Goal: Task Accomplishment & Management: Complete application form

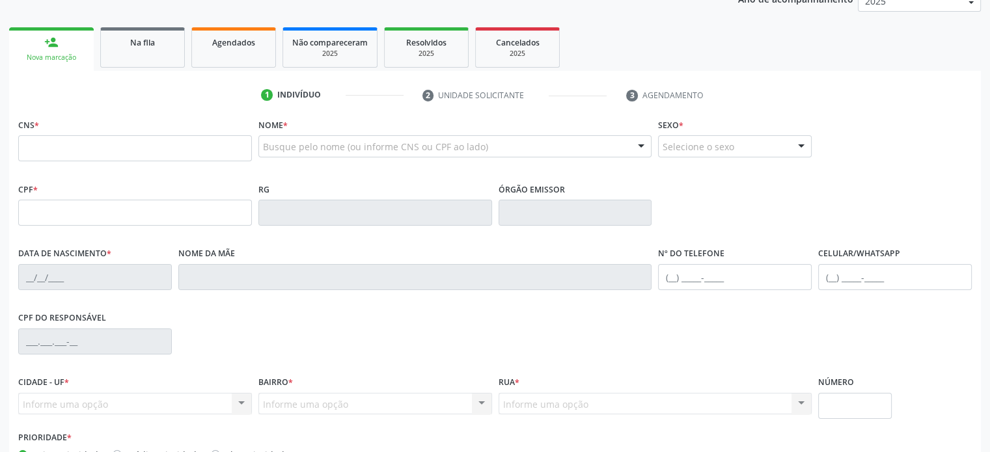
scroll to position [253, 0]
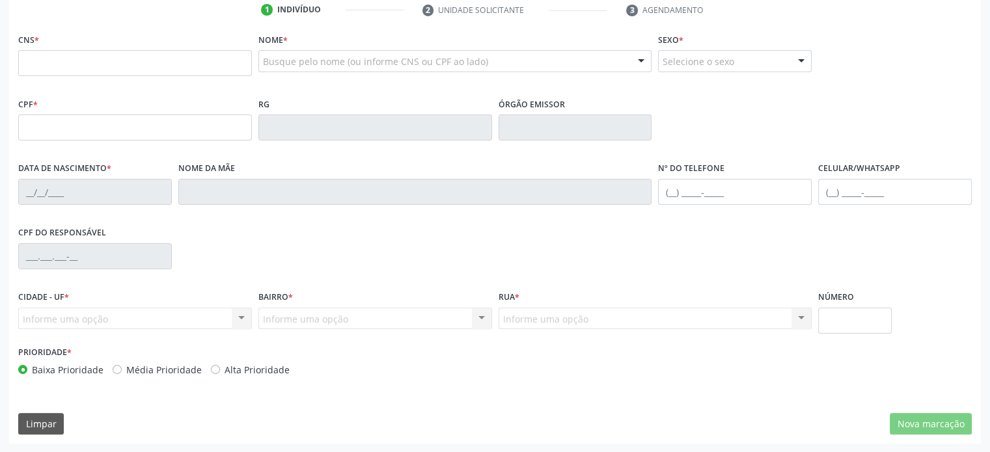
drag, startPoint x: 8, startPoint y: 100, endPoint x: 292, endPoint y: 372, distance: 393.5
click at [292, 372] on div "Acompanhamento Acompanhe a situação das marcações correntes e finalizadas Relat…" at bounding box center [495, 140] width 972 height 608
click at [303, 379] on div "Prioridade * Baixa Prioridade Média Prioridade Alta Prioridade" at bounding box center [255, 364] width 480 height 43
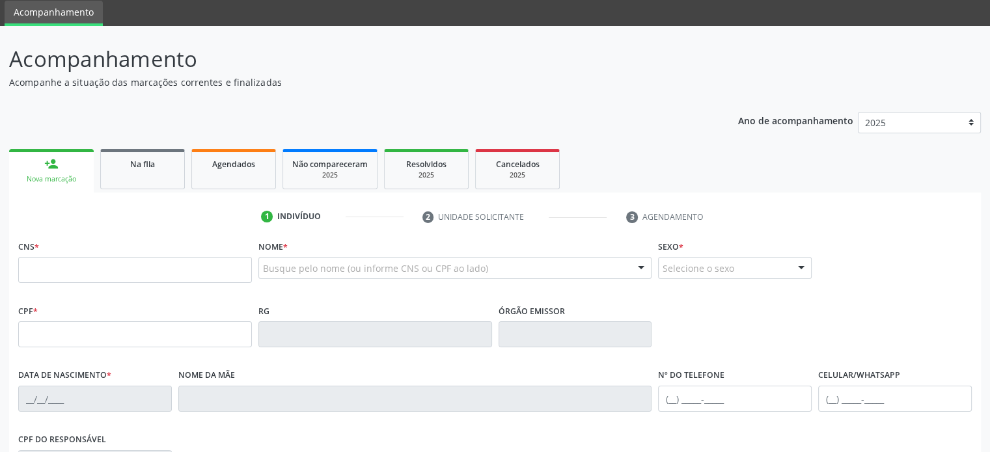
scroll to position [130, 0]
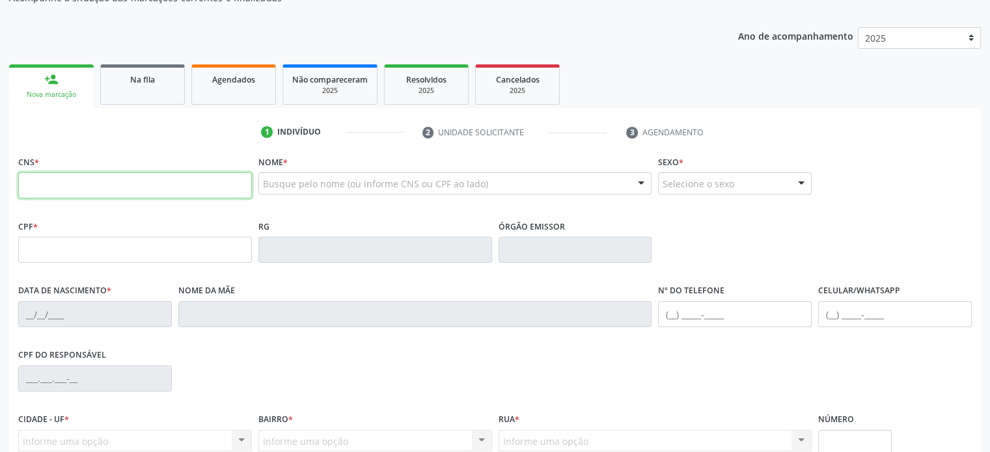
click at [42, 189] on input "text" at bounding box center [135, 185] width 234 height 26
type input "706 9011 8871 4134"
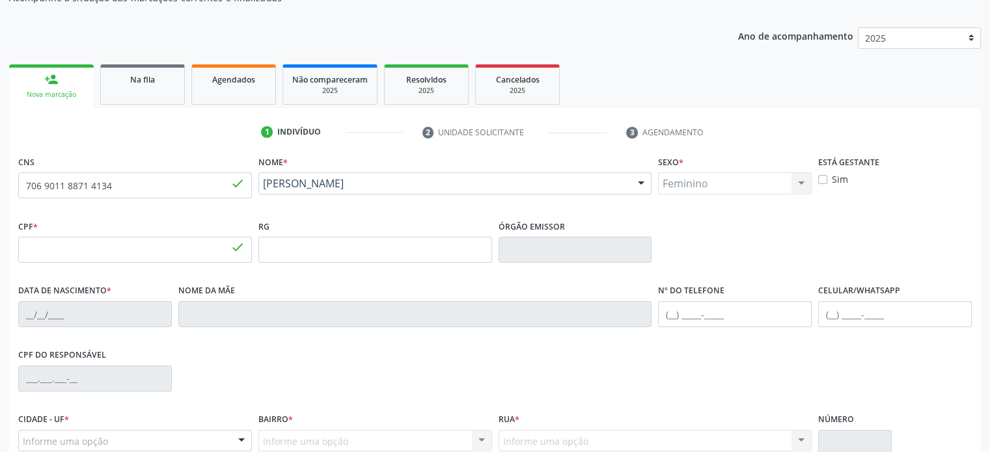
type input "105.103.695-02"
type input "[DATE]"
type input "[PERSON_NAME]"
type input "[PHONE_NUMBER]"
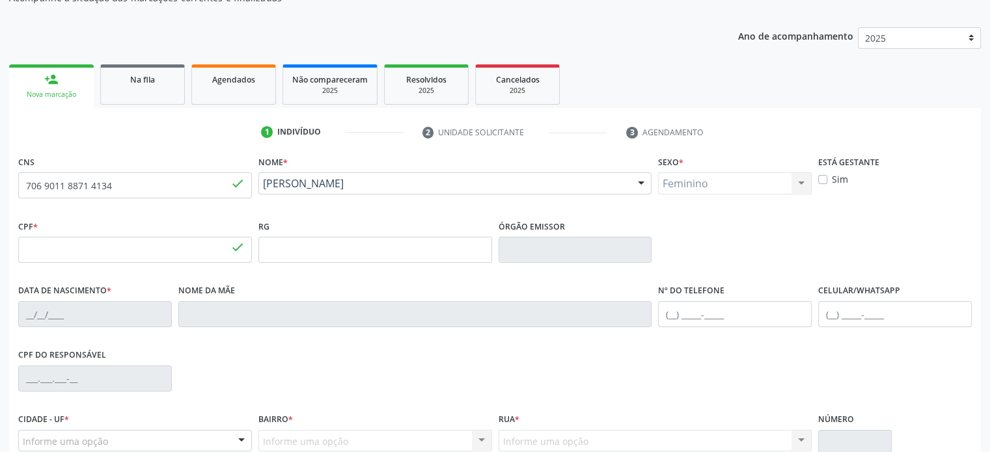
type input "608.950.125-53"
type input "S/N"
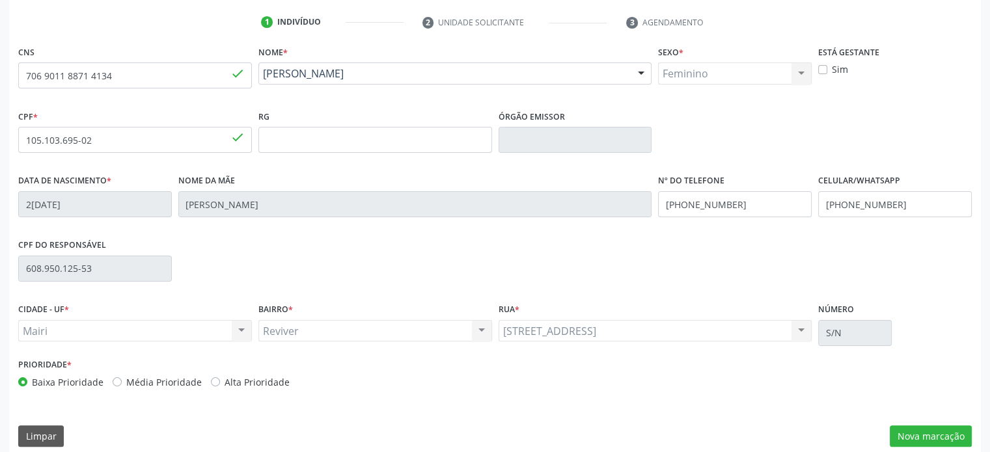
scroll to position [253, 0]
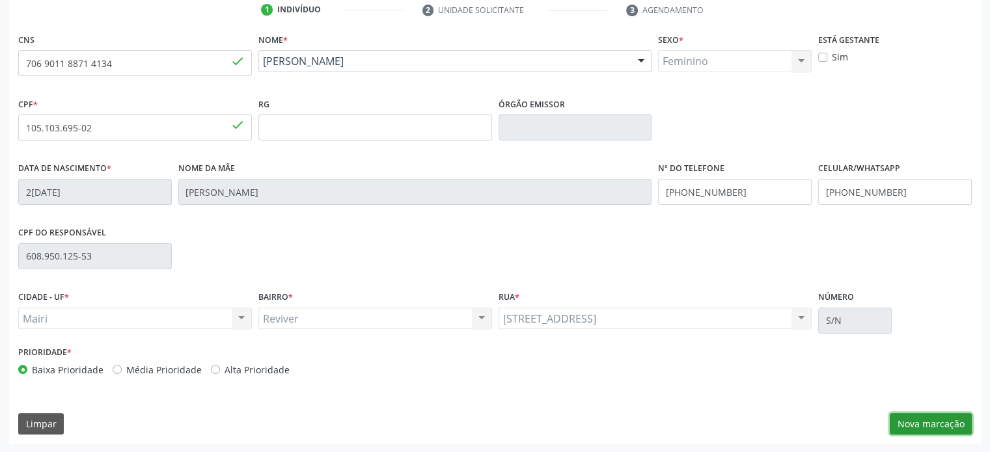
click at [954, 423] on button "Nova marcação" at bounding box center [931, 424] width 82 height 22
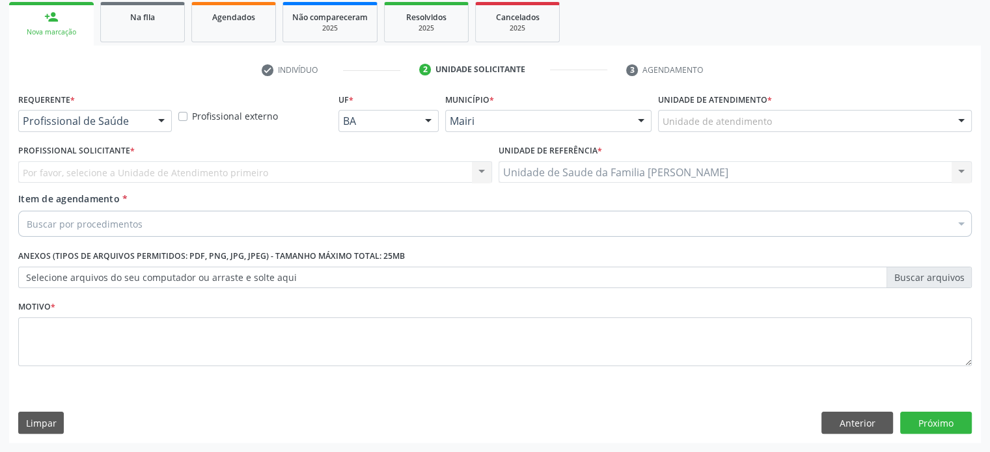
scroll to position [192, 0]
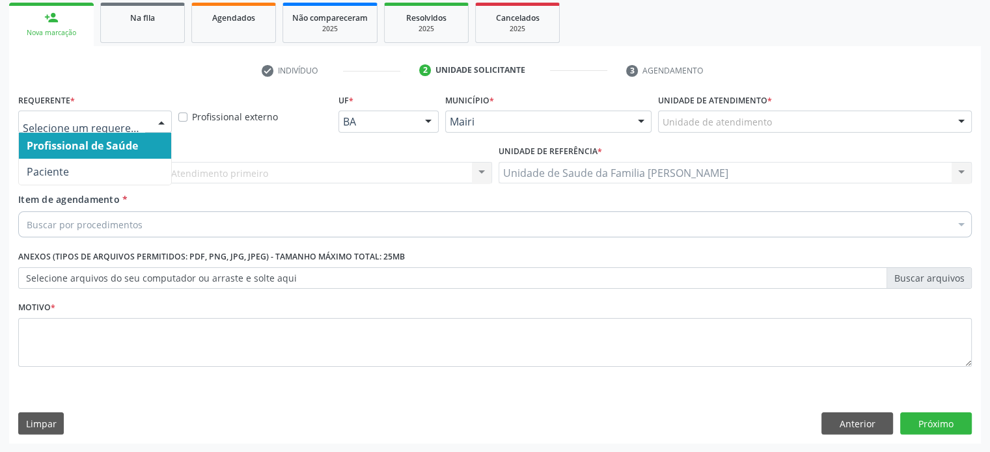
click at [158, 122] on div at bounding box center [162, 122] width 20 height 22
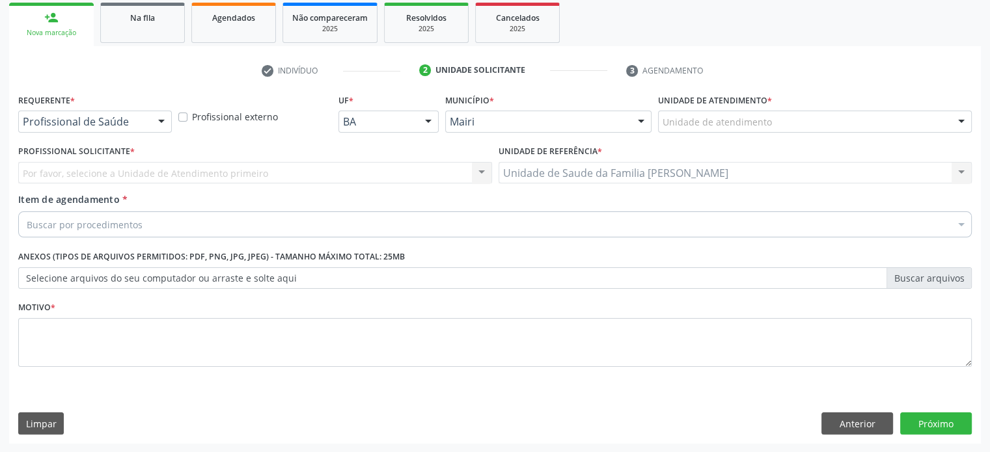
click at [152, 123] on div at bounding box center [162, 122] width 20 height 22
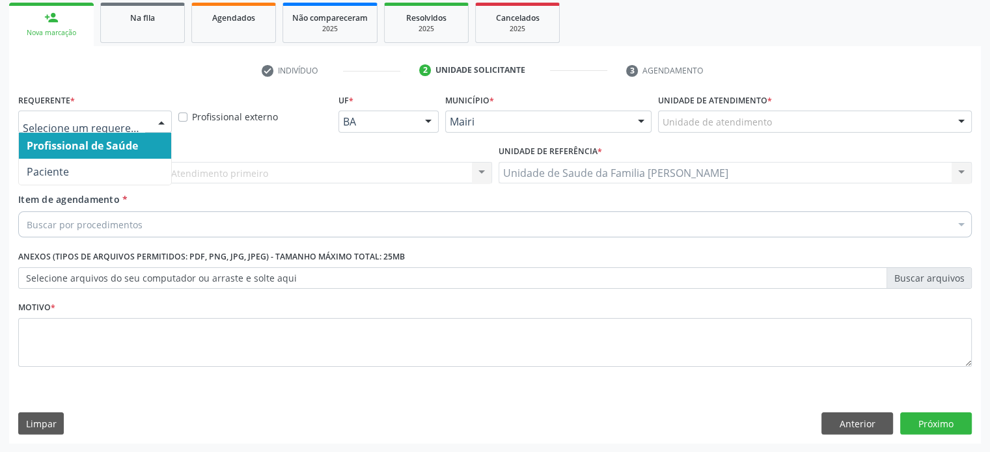
click at [162, 120] on div at bounding box center [162, 122] width 20 height 22
click at [117, 144] on span "Profissional de Saúde" at bounding box center [82, 146] width 111 height 14
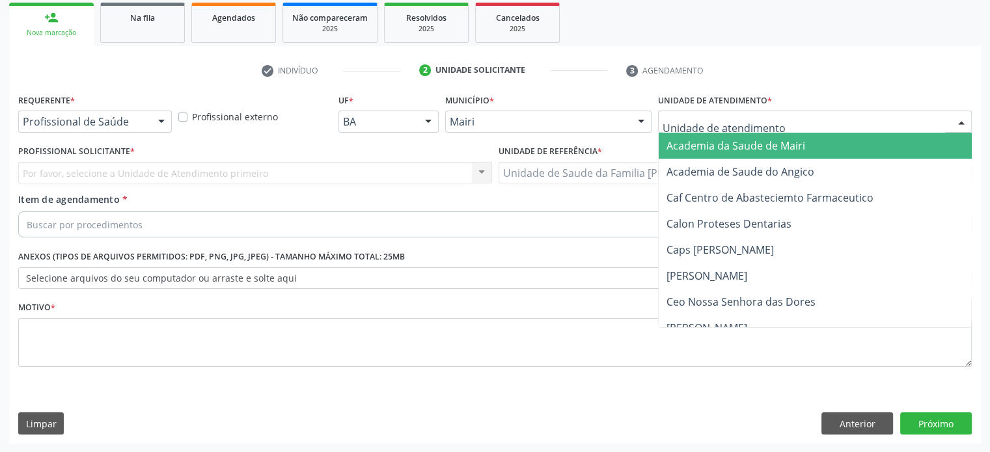
click at [799, 121] on div at bounding box center [815, 122] width 314 height 22
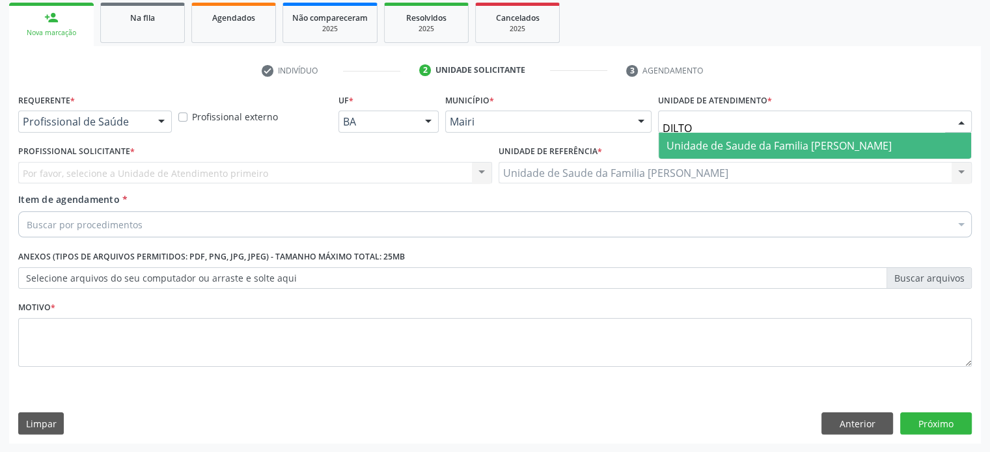
type input "DILTON"
click at [801, 153] on span "Unidade de Saude da Familia [PERSON_NAME]" at bounding box center [815, 146] width 312 height 26
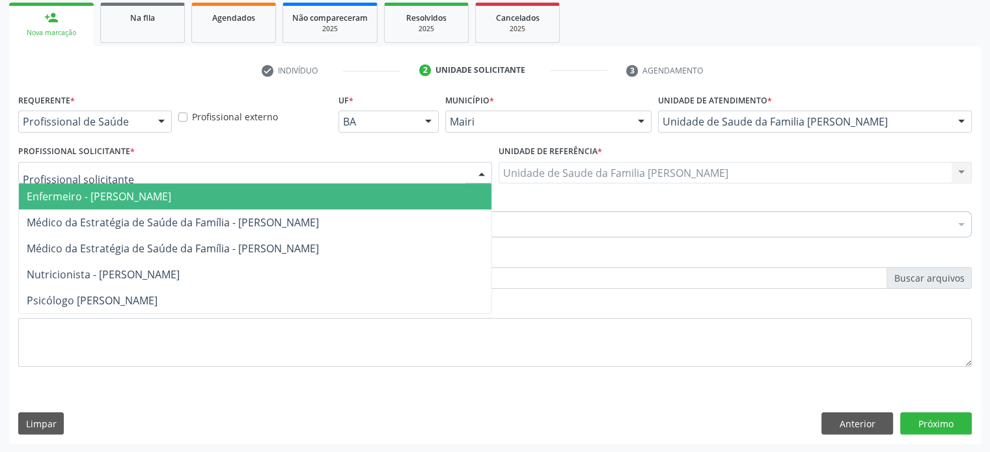
type input "N"
click at [91, 200] on span "Enfermeiro - [PERSON_NAME]" at bounding box center [99, 196] width 144 height 14
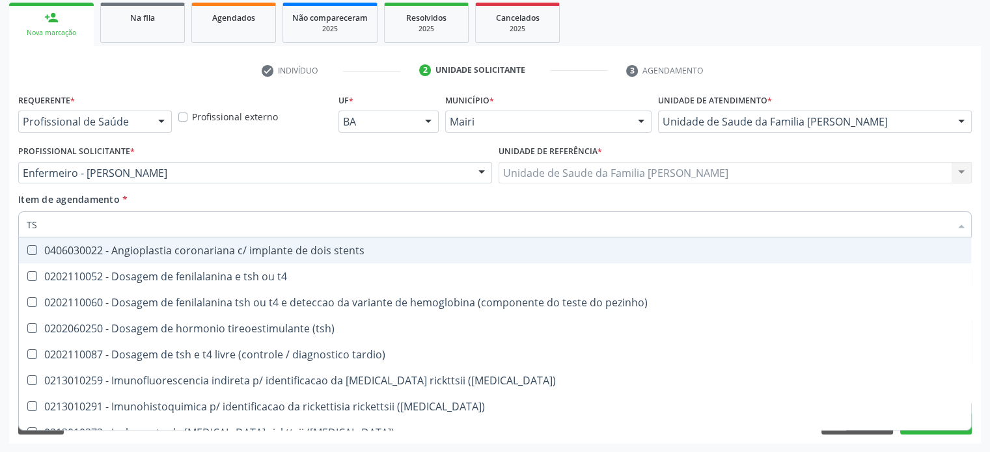
type input "TSH"
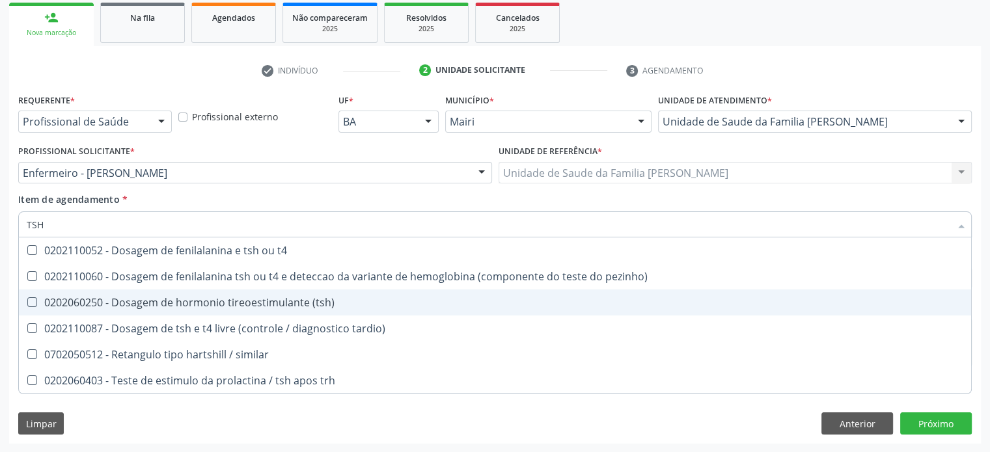
click at [228, 309] on span "0202060250 - Dosagem de hormonio tireoestimulante (tsh)" at bounding box center [495, 303] width 952 height 26
checkbox \(tsh\) "true"
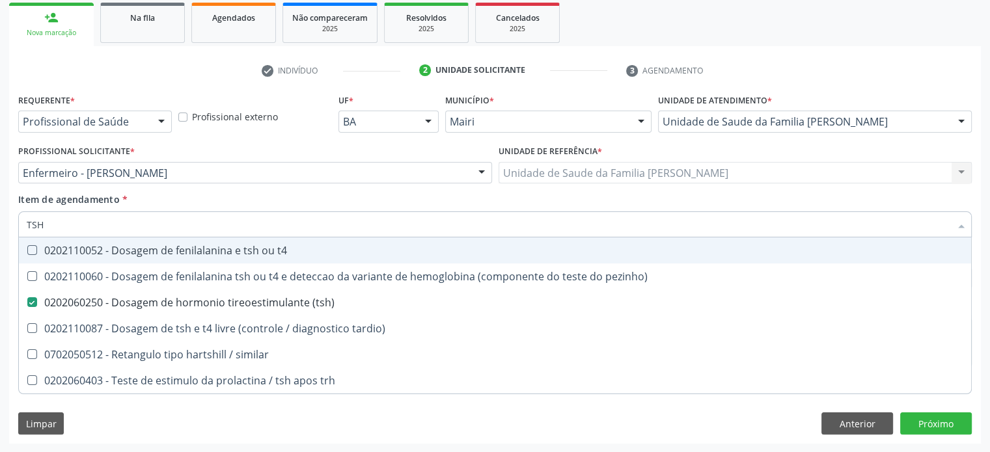
drag, startPoint x: 68, startPoint y: 216, endPoint x: 33, endPoint y: 226, distance: 36.7
click at [33, 226] on input "TSH" at bounding box center [488, 225] width 923 height 26
type input "[MEDICAL_DATA]"
checkbox \(tsh\) "false"
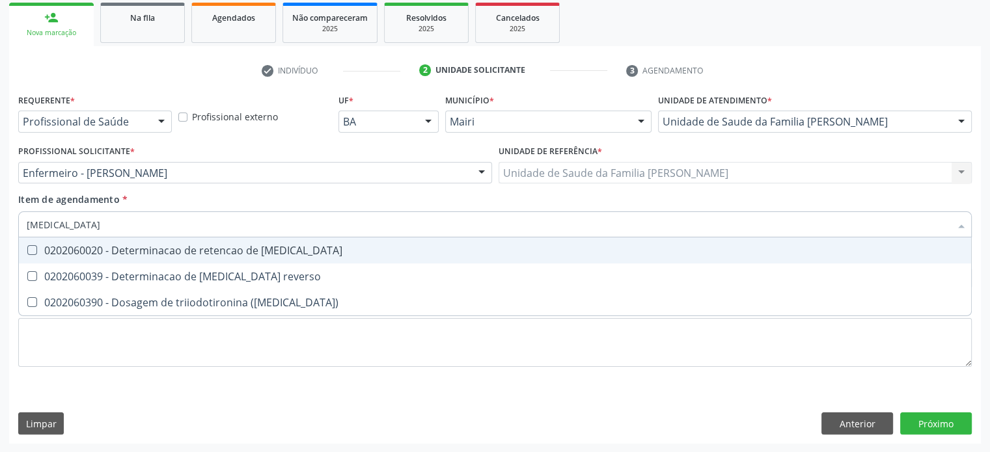
click at [122, 253] on div "0202060020 - Determinacao de retencao de [MEDICAL_DATA]" at bounding box center [495, 250] width 936 height 10
checkbox t3 "true"
drag, startPoint x: 49, startPoint y: 221, endPoint x: 31, endPoint y: 225, distance: 18.8
click at [31, 225] on input "[MEDICAL_DATA]" at bounding box center [488, 225] width 923 height 26
type input "T4"
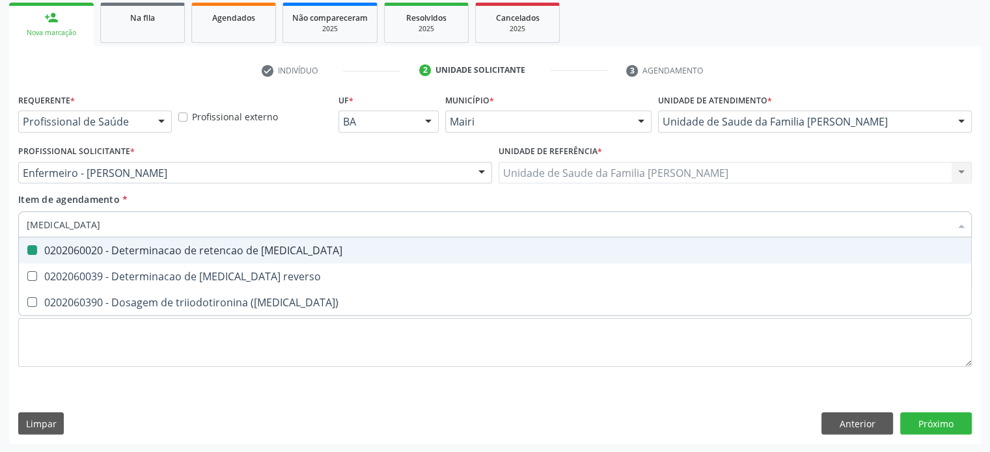
checkbox t3 "false"
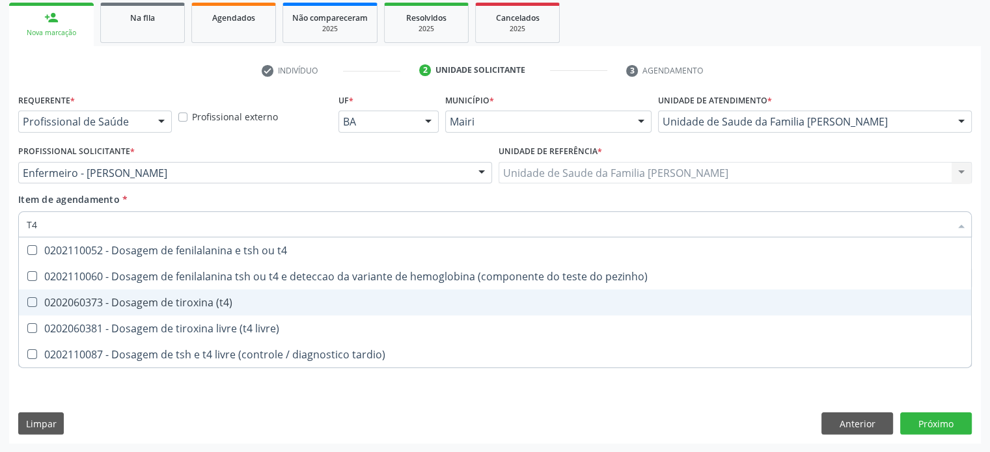
click at [137, 301] on div "0202060373 - Dosagem de tiroxina (t4)" at bounding box center [495, 302] width 936 height 10
checkbox \(t4\) "true"
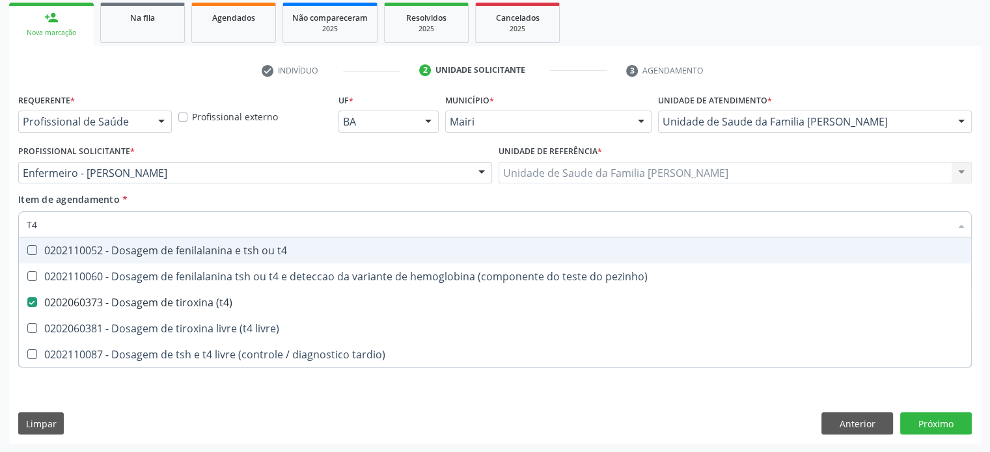
drag, startPoint x: 79, startPoint y: 221, endPoint x: 0, endPoint y: 223, distance: 78.8
click at [4, 221] on div "Acompanhamento Acompanhe a situação das marcações correntes e finalizadas Relat…" at bounding box center [495, 166] width 990 height 573
type input "ESTR"
checkbox \(t4\) "false"
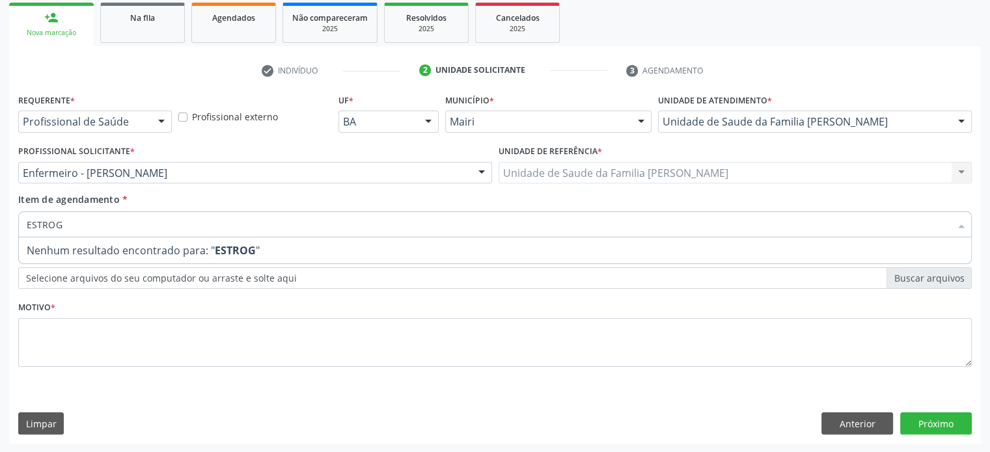
type input "ESTRO"
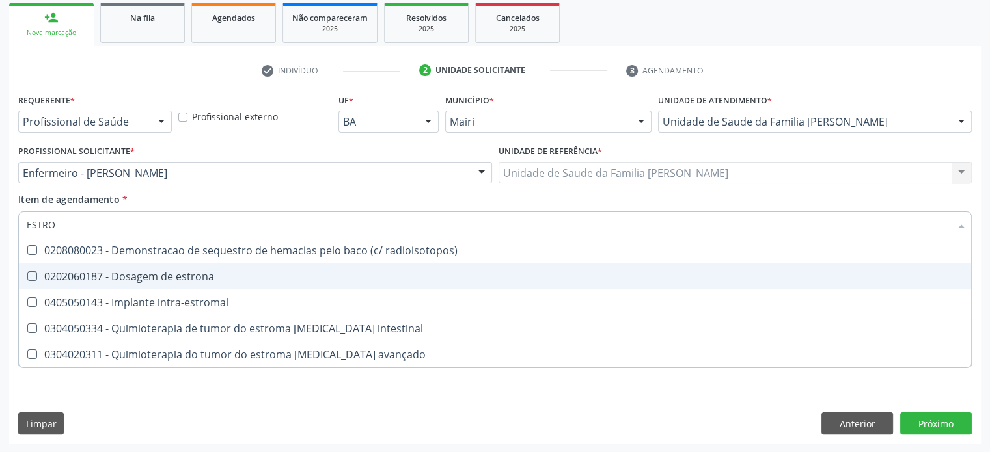
click at [57, 273] on div "0202060187 - Dosagem de estrona" at bounding box center [495, 276] width 936 height 10
checkbox estrona "true"
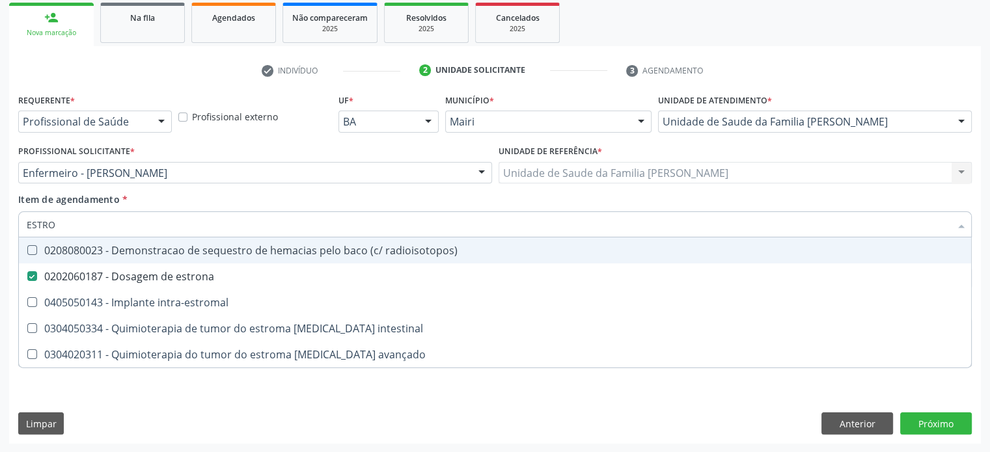
drag, startPoint x: 72, startPoint y: 219, endPoint x: 10, endPoint y: 219, distance: 62.5
click at [10, 219] on div "Requerente * Profissional de Saúde Profissional de Saúde Paciente Nenhum result…" at bounding box center [495, 266] width 972 height 353
type input "PR"
checkbox estrona "false"
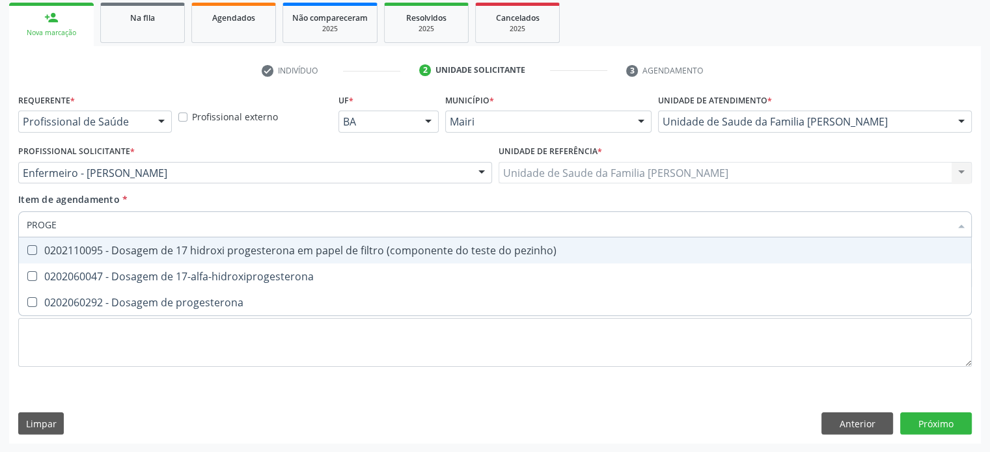
type input "PROGES"
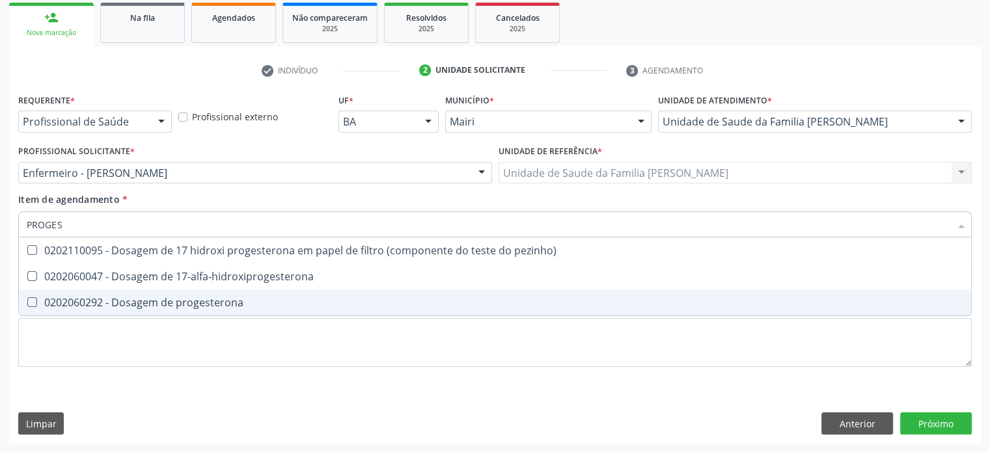
click at [68, 306] on div "0202060292 - Dosagem de progesterona" at bounding box center [495, 302] width 936 height 10
checkbox progesterona "true"
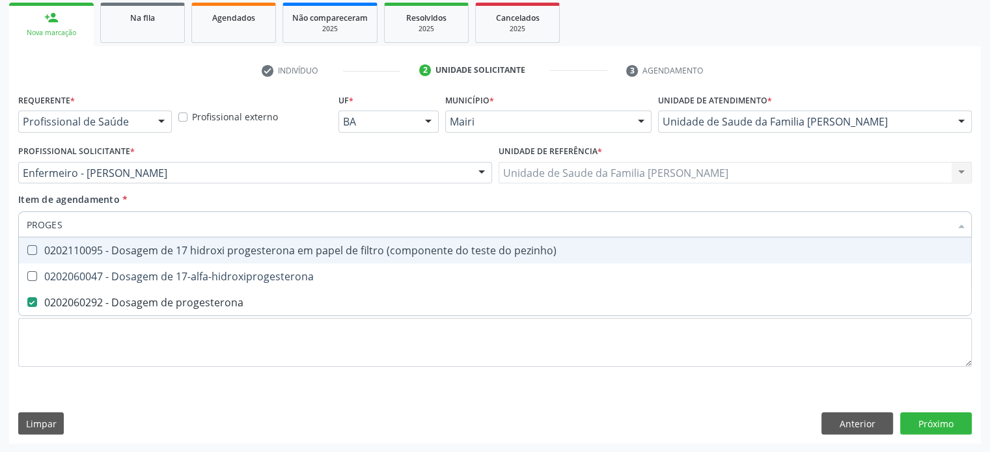
drag, startPoint x: 114, startPoint y: 218, endPoint x: 8, endPoint y: 216, distance: 105.4
click at [10, 215] on div "Requerente * Profissional de Saúde Profissional de Saúde Paciente Nenhum result…" at bounding box center [495, 266] width 972 height 353
type input "TE"
checkbox progesterona "false"
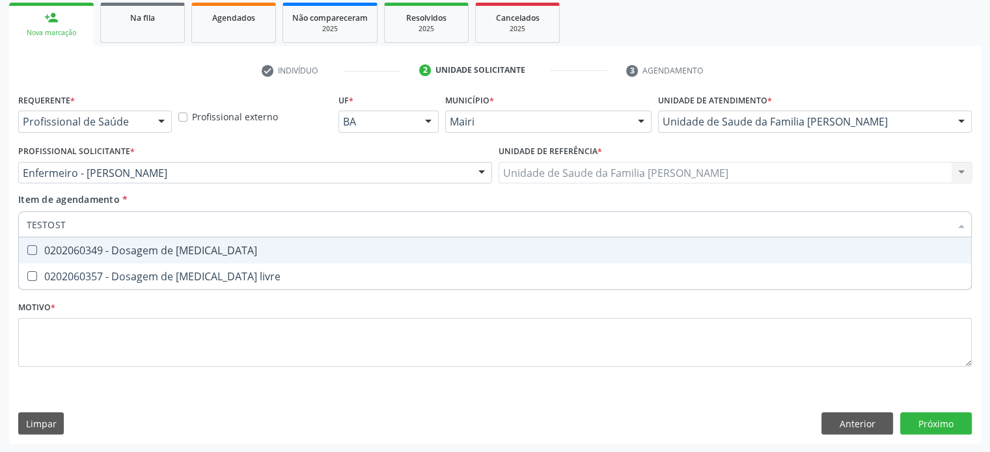
type input "TESTOSTE"
click at [47, 253] on div "0202060349 - Dosagem de [MEDICAL_DATA]" at bounding box center [495, 250] width 936 height 10
checkbox testosterona "true"
drag, startPoint x: 93, startPoint y: 221, endPoint x: 0, endPoint y: 217, distance: 93.1
click at [0, 217] on div "Acompanhamento Acompanhe a situação das marcações correntes e finalizadas Relat…" at bounding box center [495, 166] width 990 height 573
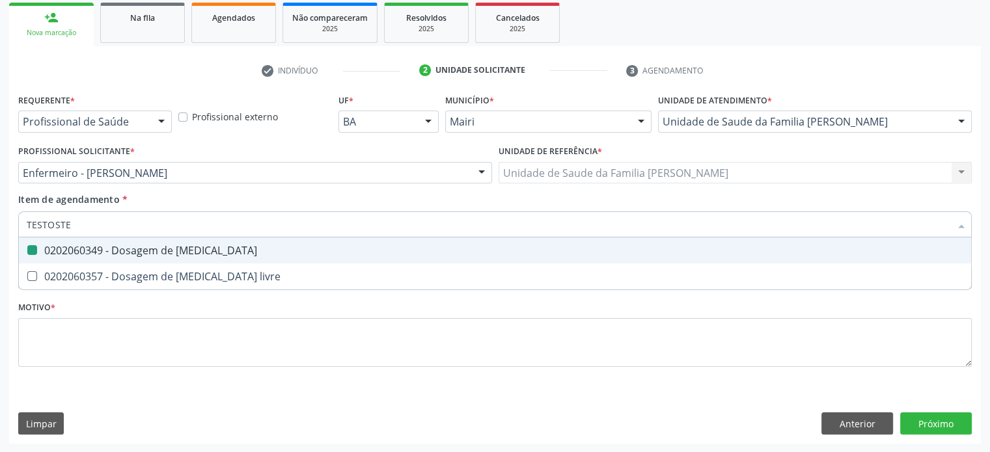
type input "L"
checkbox testosterona "false"
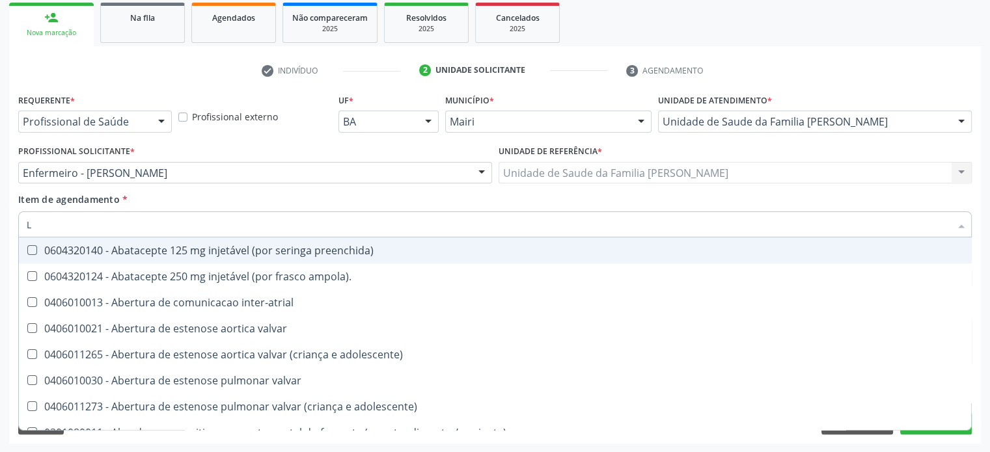
type input "LH"
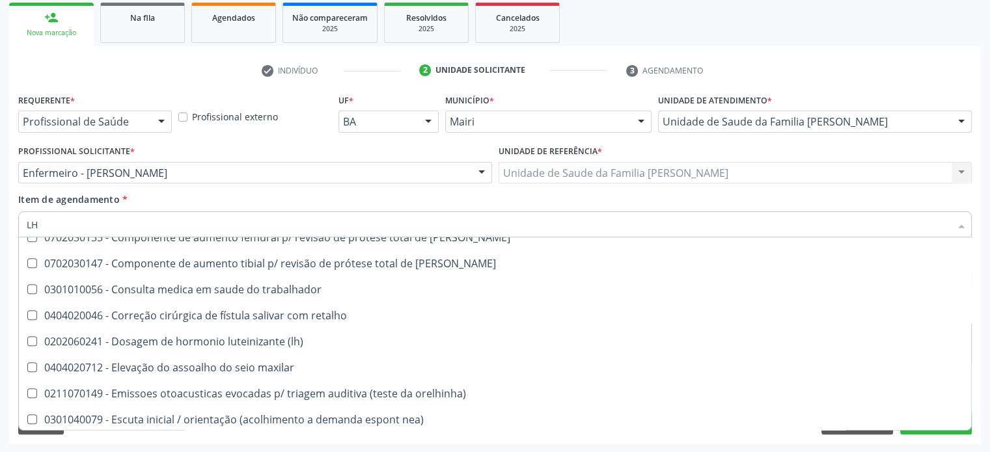
scroll to position [1302, 0]
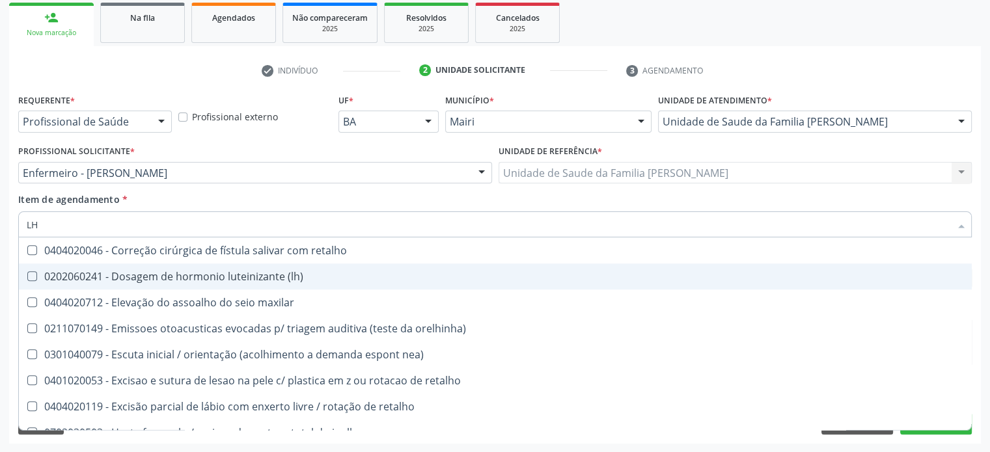
click at [145, 280] on div "0202060241 - Dosagem de hormonio luteinizante (lh)" at bounding box center [528, 276] width 1002 height 10
checkbox \(lh\) "true"
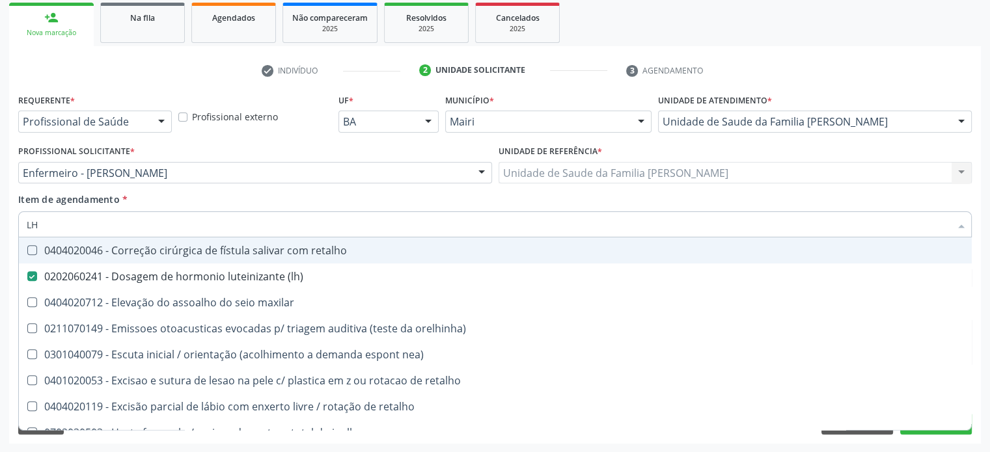
drag, startPoint x: 73, startPoint y: 226, endPoint x: 0, endPoint y: 226, distance: 72.9
click at [0, 226] on div "Acompanhamento Acompanhe a situação das marcações correntes e finalizadas Relat…" at bounding box center [495, 166] width 990 height 573
type input "F"
checkbox \(lh\) "false"
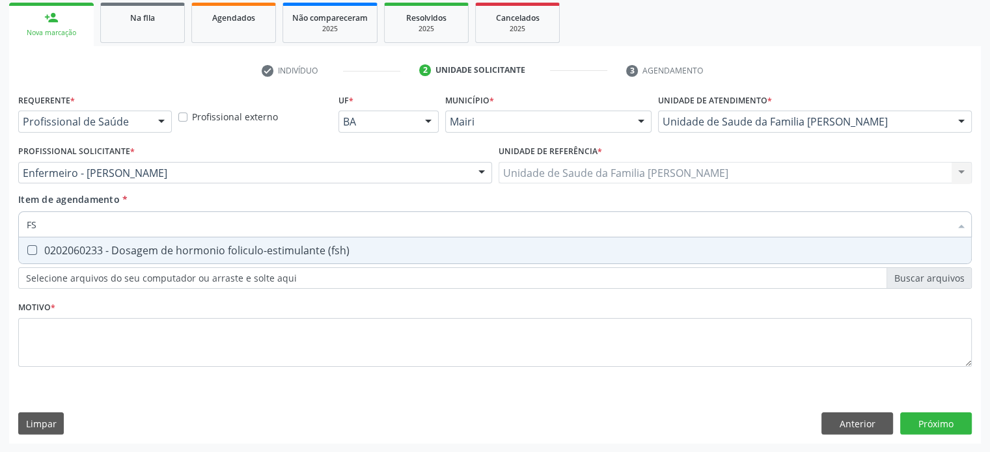
scroll to position [0, 0]
type input "FSH"
click at [49, 258] on span "0202060233 - Dosagem de hormonio foliculo-estimulante (fsh)" at bounding box center [495, 251] width 952 height 26
checkbox \(fsh\) "true"
drag, startPoint x: 55, startPoint y: 228, endPoint x: 0, endPoint y: 225, distance: 54.7
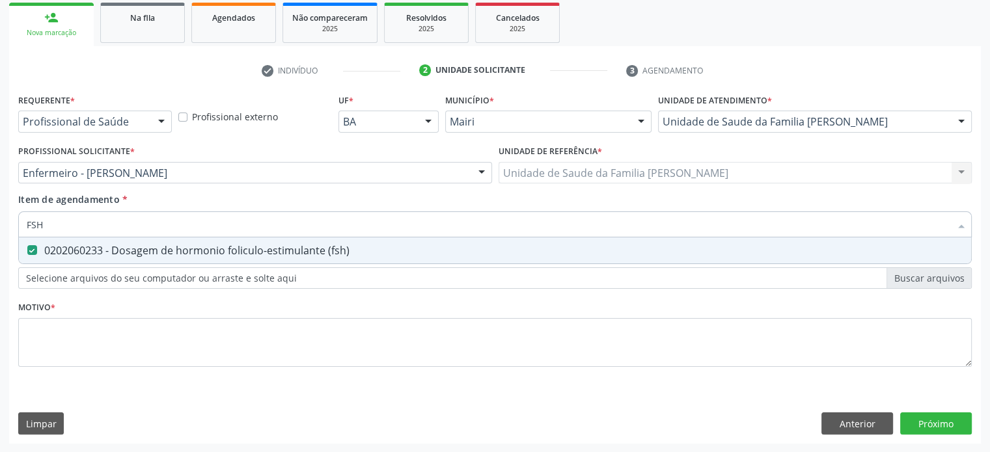
click at [0, 225] on div "Acompanhamento Acompanhe a situação das marcações correntes e finalizadas Relat…" at bounding box center [495, 166] width 990 height 573
type input "P"
checkbox \(fsh\) "false"
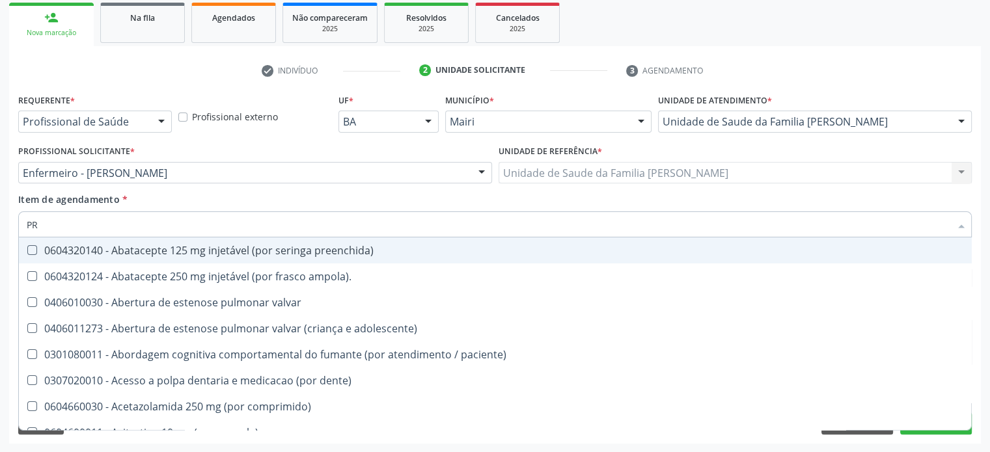
type input "PRO"
checkbox angiografico\) "true"
checkbox retrógrada "false"
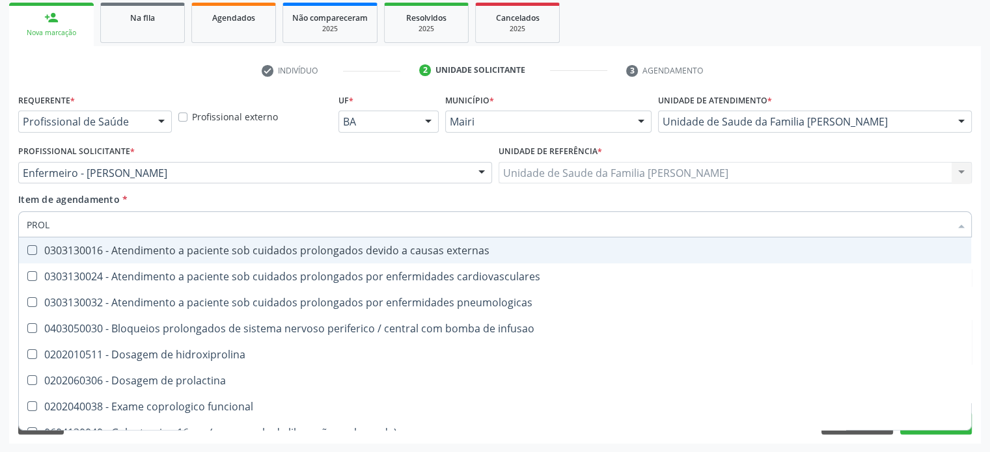
type input "PROLA"
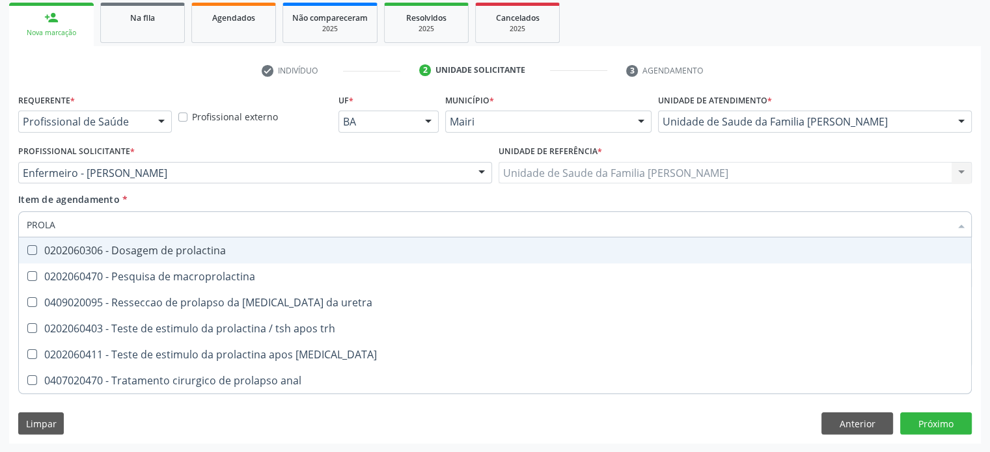
click at [163, 248] on div "0202060306 - Dosagem de prolactina" at bounding box center [495, 250] width 936 height 10
checkbox prolactina "true"
drag, startPoint x: 111, startPoint y: 225, endPoint x: 2, endPoint y: 225, distance: 109.3
click at [2, 225] on div "Acompanhamento Acompanhe a situação das marcações correntes e finalizadas Relat…" at bounding box center [495, 166] width 990 height 573
type input "E"
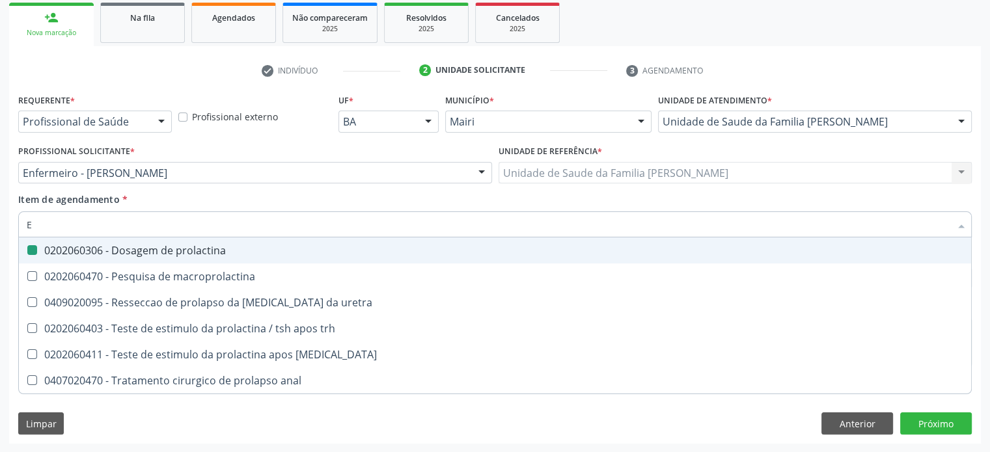
checkbox prolactina "false"
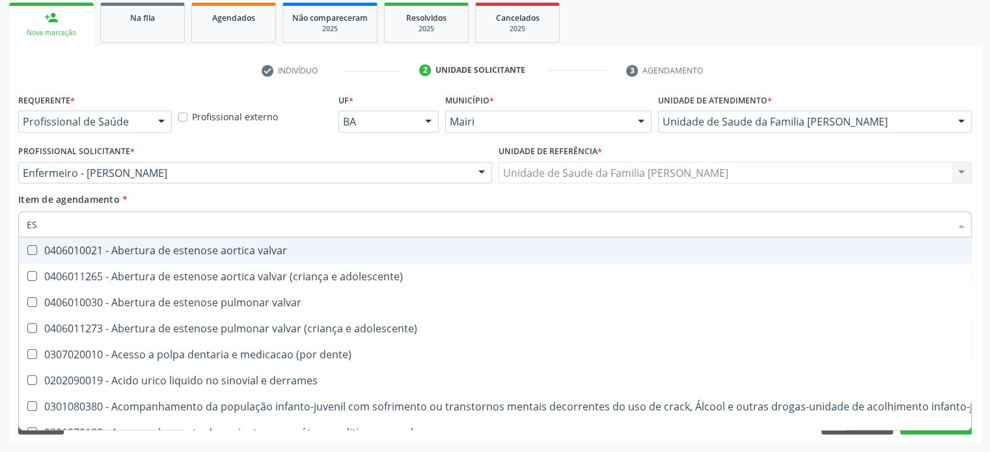
type input "EST"
checkbox extra-oral "true"
checkbox níveis "true"
checkbox nível "true"
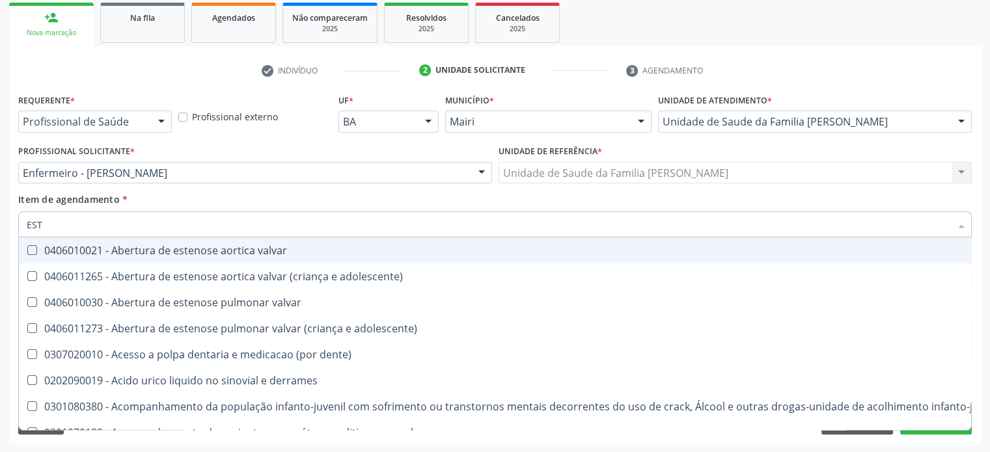
checkbox c1-c2 "true"
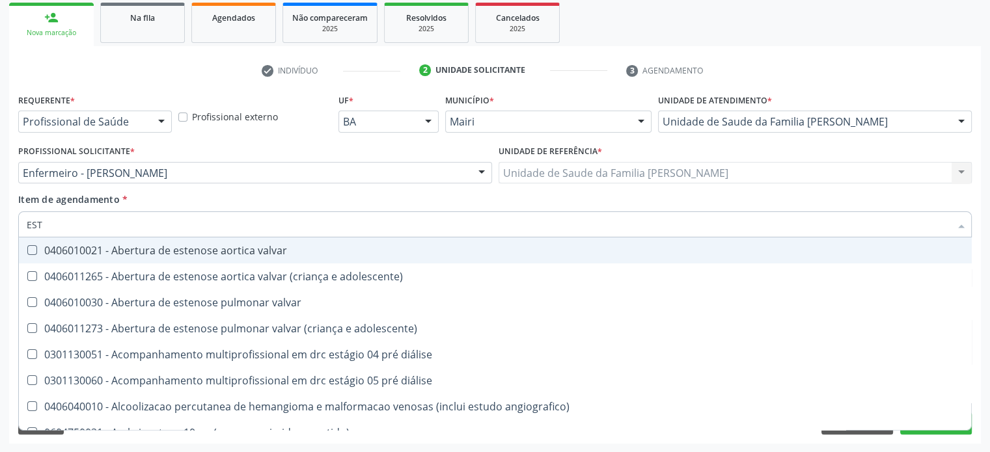
type input "ESTR"
checkbox bileo-digestiva "true"
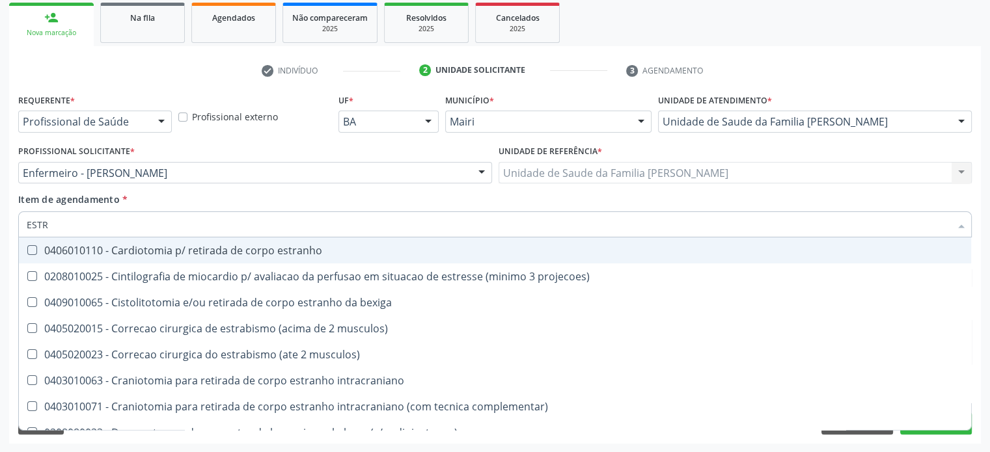
type input "ESTRA"
checkbox estrona "false"
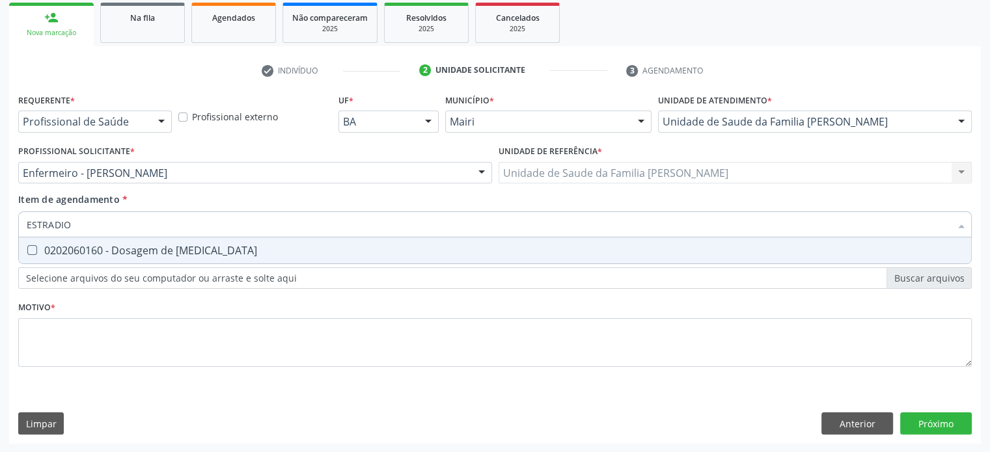
type input "[MEDICAL_DATA]"
click at [52, 247] on div "0202060160 - Dosagem de [MEDICAL_DATA]" at bounding box center [495, 250] width 936 height 10
checkbox estradiol "true"
drag, startPoint x: 98, startPoint y: 223, endPoint x: 1, endPoint y: 218, distance: 97.1
click at [1, 218] on div "Acompanhamento Acompanhe a situação das marcações correntes e finalizadas Relat…" at bounding box center [495, 166] width 990 height 573
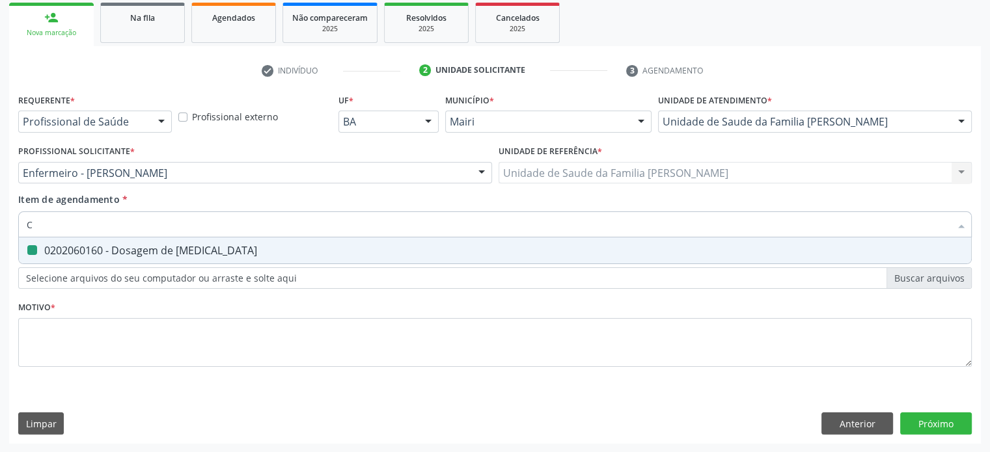
type input "CO"
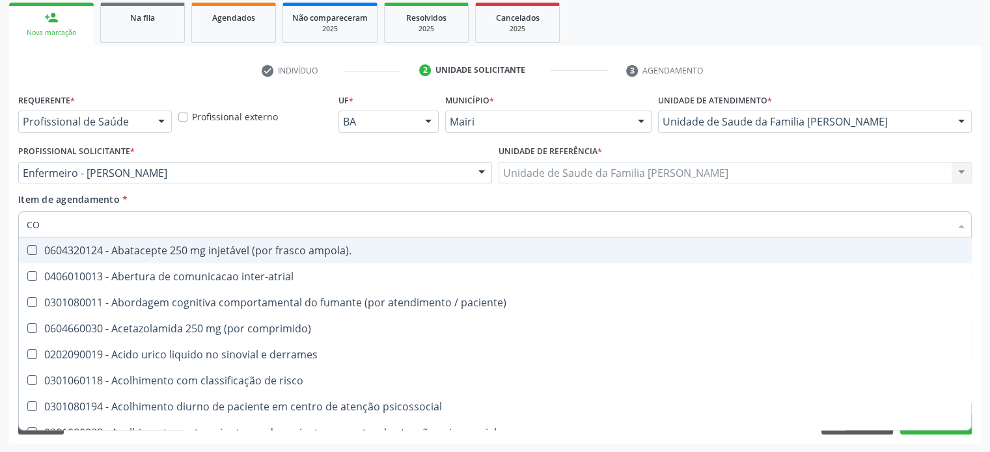
checkbox ampola\)\ "false"
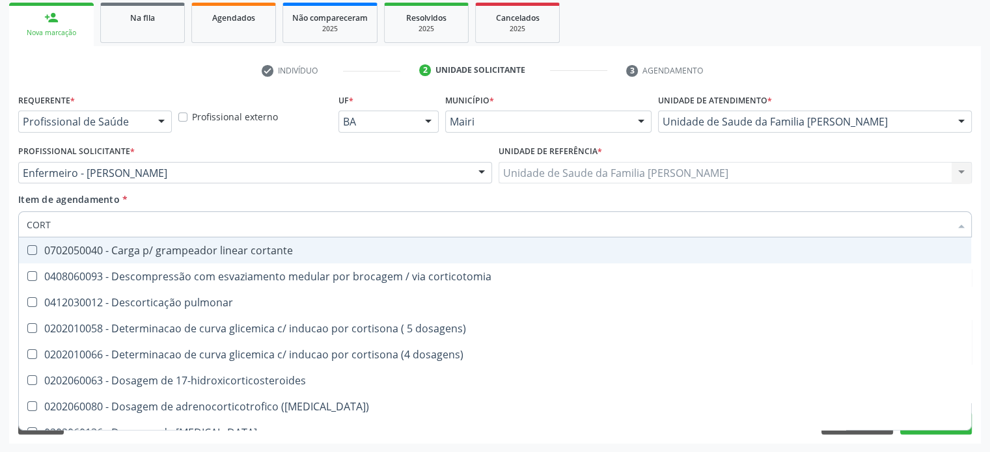
type input "CORTI"
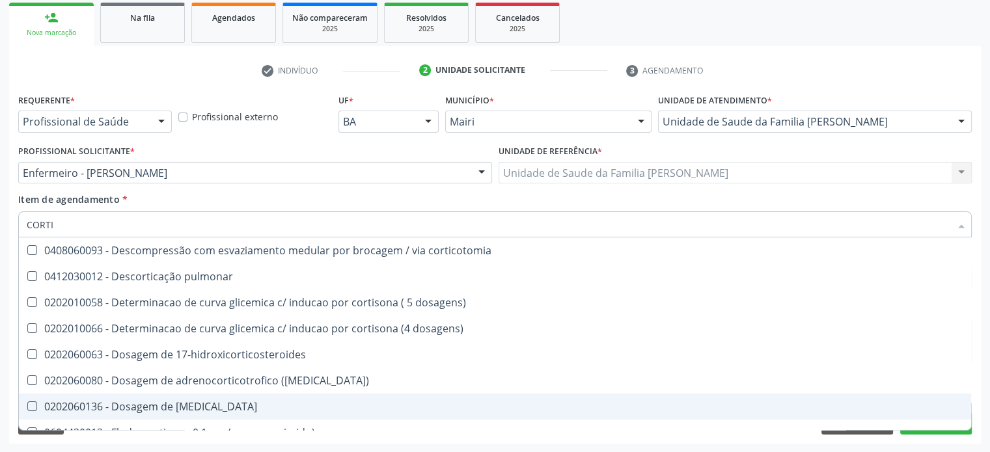
click at [79, 407] on div "0202060136 - Dosagem de [MEDICAL_DATA]" at bounding box center [495, 407] width 936 height 10
checkbox cortisol "true"
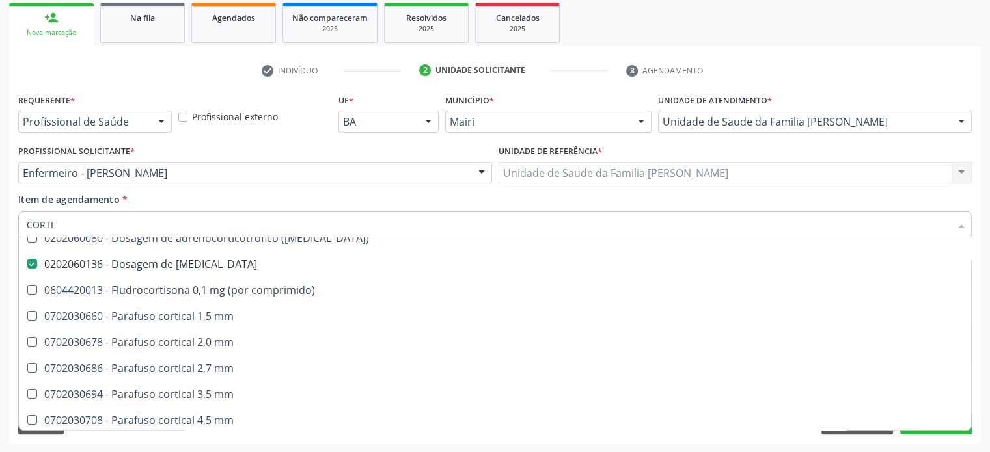
scroll to position [172, 0]
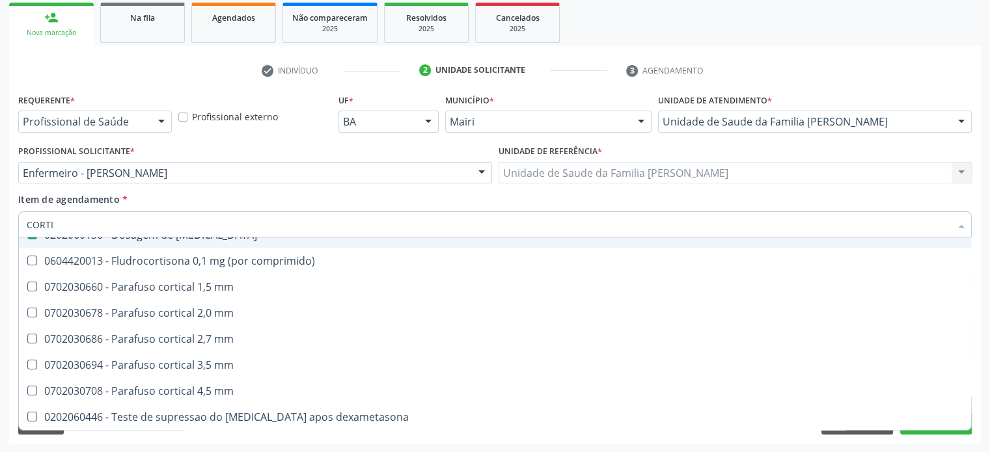
click at [200, 223] on input "CORTI" at bounding box center [488, 225] width 923 height 26
click at [372, 185] on div "Profissional Solicitante * Enfermeiro - [PERSON_NAME] Médico da Estratégia de S…" at bounding box center [255, 167] width 480 height 51
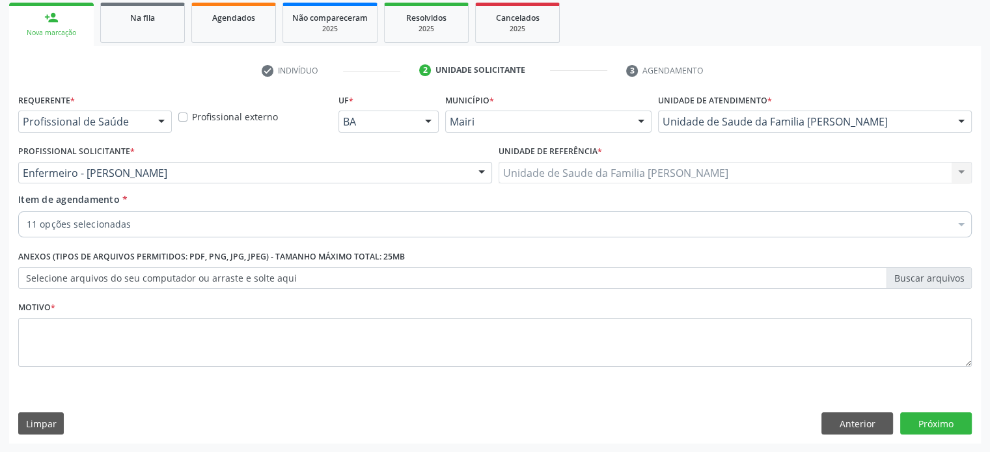
scroll to position [0, 0]
click at [370, 195] on div "Item de agendamento * 11 opções selecionadas Desfazer seleção Selecionados 0202…" at bounding box center [494, 213] width 953 height 41
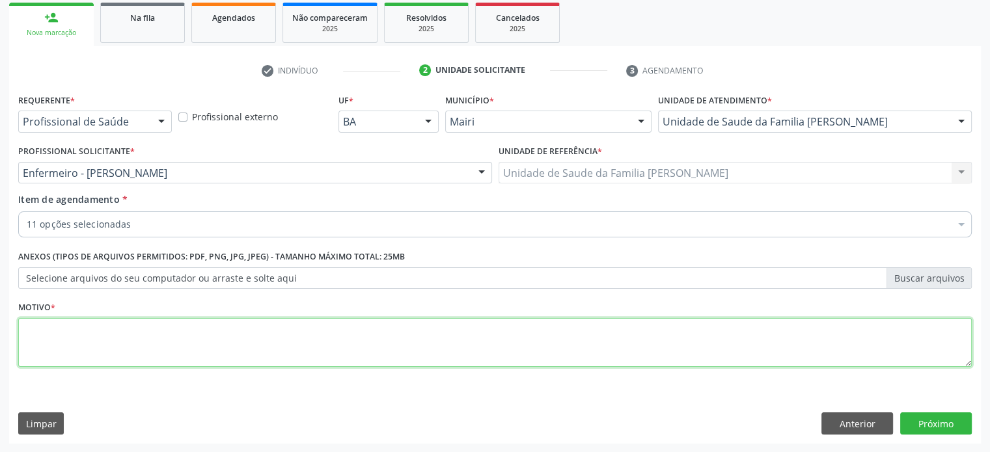
click at [90, 336] on textarea at bounding box center [494, 342] width 953 height 49
type textarea "AVALIAÇÃO/ POLIMENORREIA"
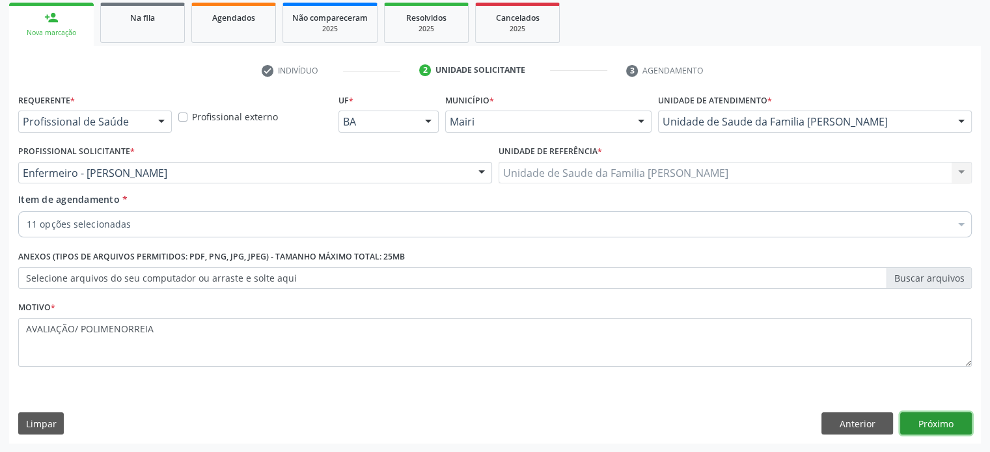
click at [939, 422] on button "Próximo" at bounding box center [936, 424] width 72 height 22
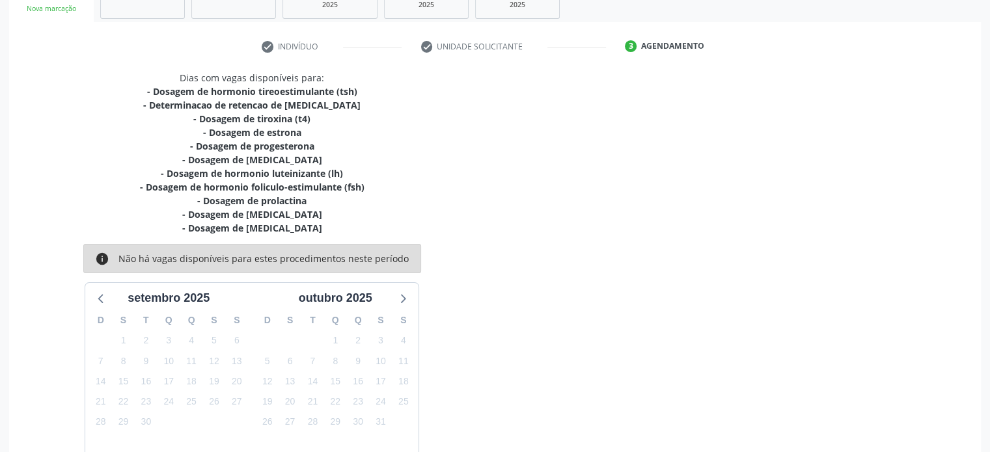
scroll to position [288, 0]
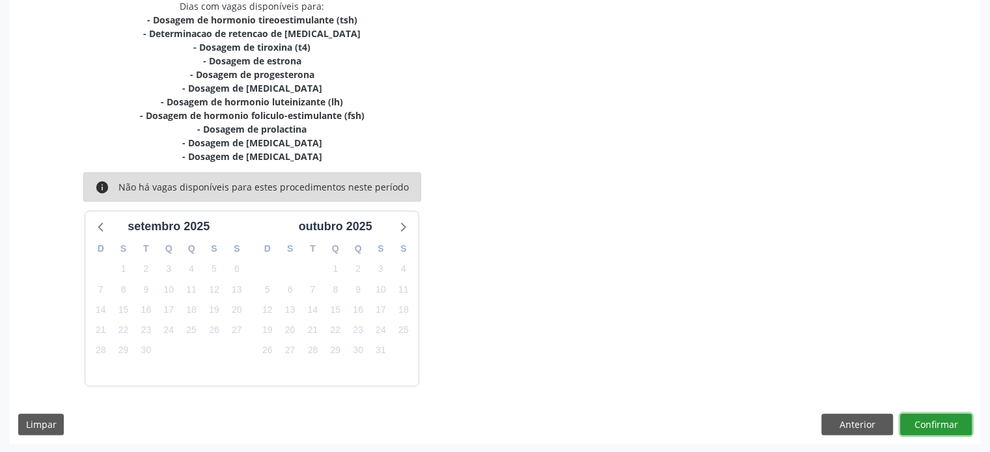
click at [932, 415] on button "Confirmar" at bounding box center [936, 425] width 72 height 22
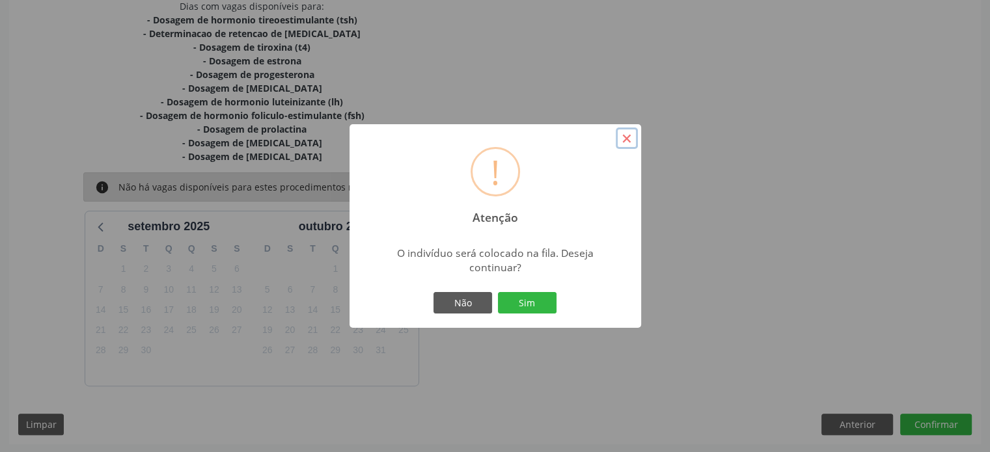
click at [625, 139] on button "×" at bounding box center [627, 139] width 22 height 22
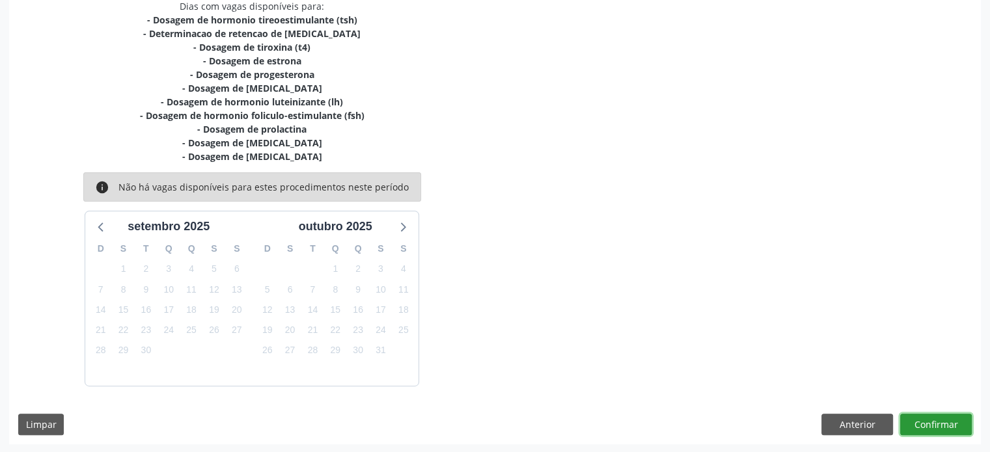
click at [923, 424] on button "Confirmar" at bounding box center [936, 425] width 72 height 22
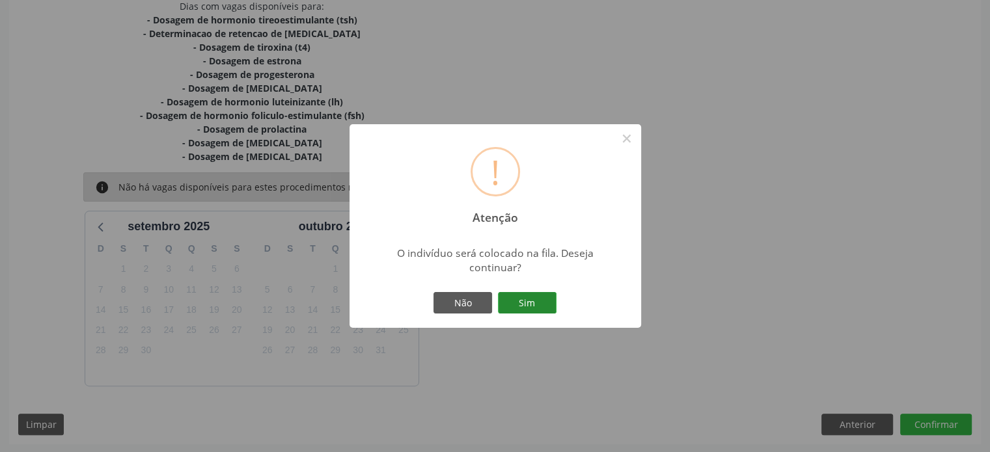
click at [526, 301] on button "Sim" at bounding box center [527, 303] width 59 height 22
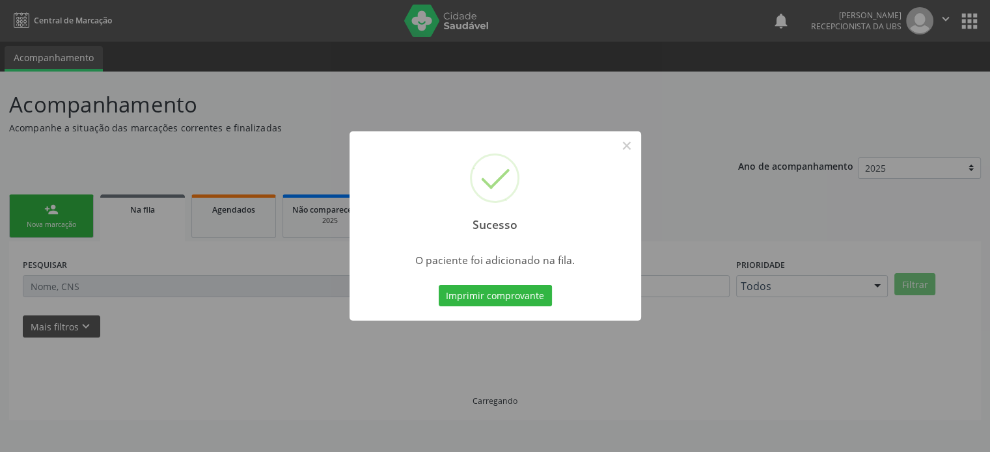
scroll to position [0, 0]
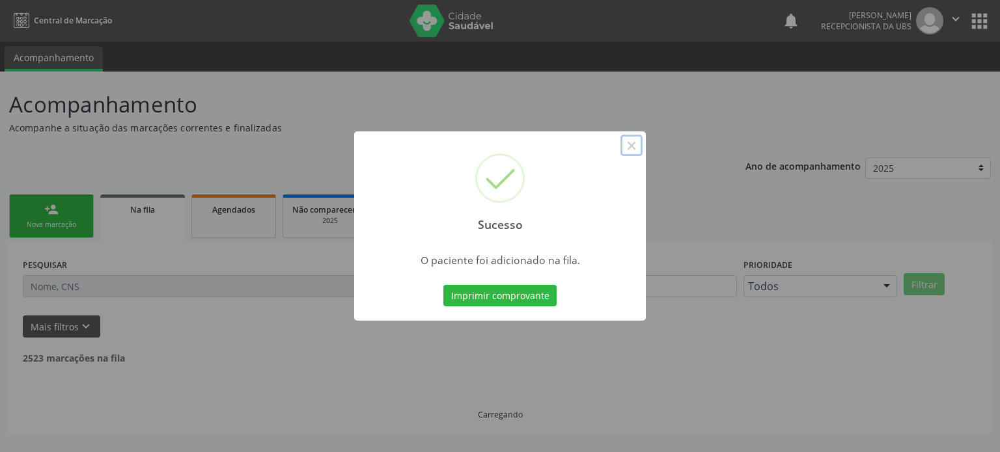
click at [631, 143] on button "×" at bounding box center [631, 146] width 22 height 22
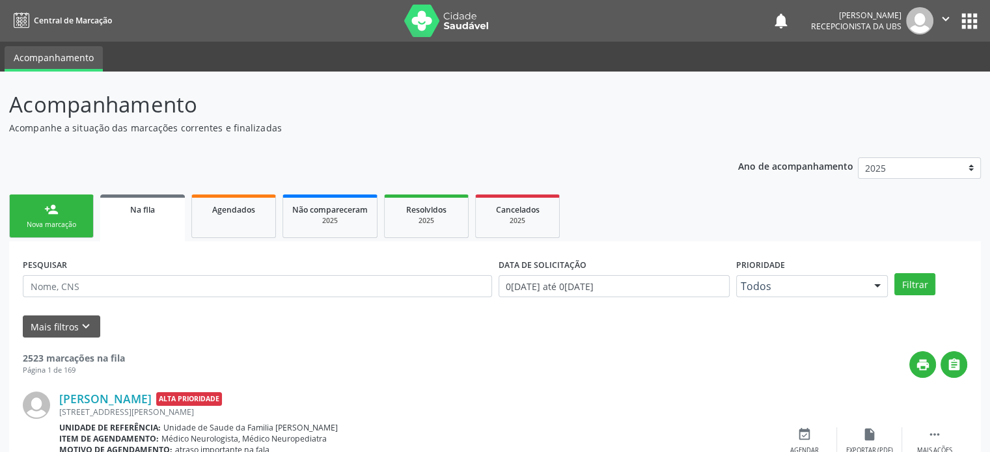
click at [62, 222] on div "Nova marcação" at bounding box center [51, 225] width 65 height 10
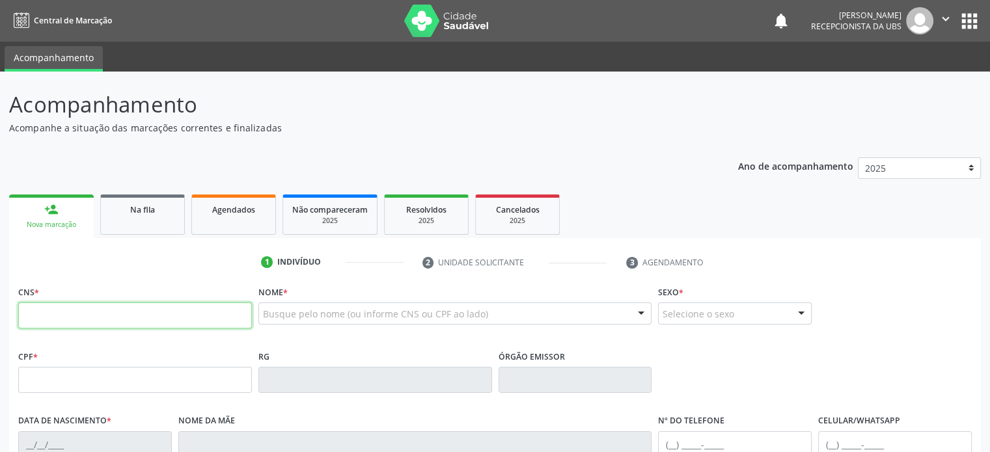
click at [49, 310] on input "text" at bounding box center [135, 316] width 234 height 26
type input "898 0062 8165 7987"
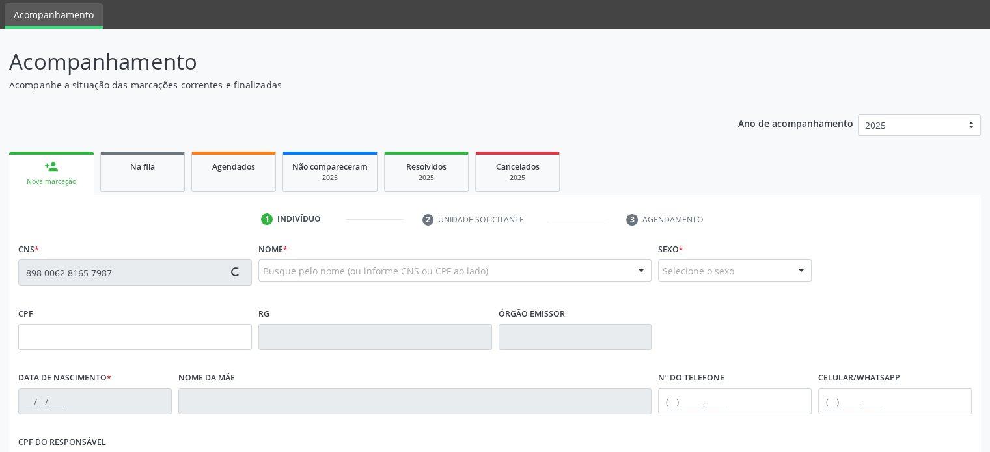
scroll to position [65, 0]
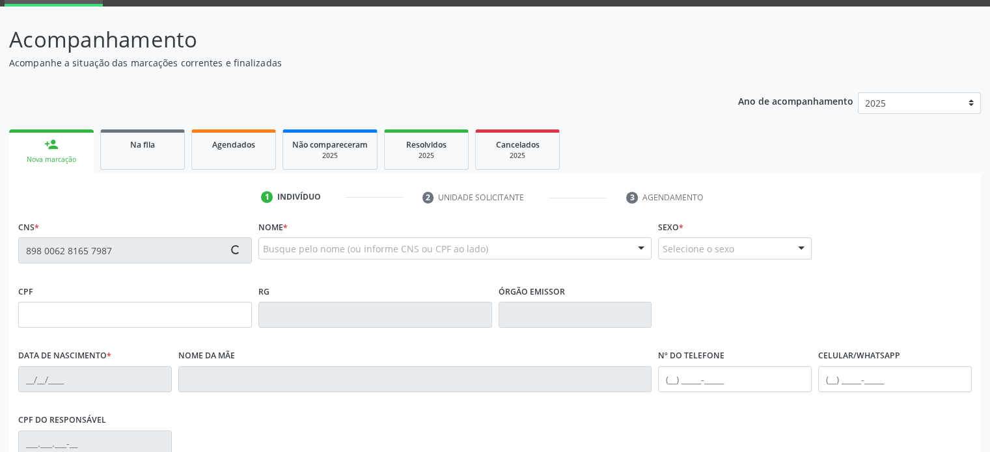
type input "1[DATE]"
type input "[PERSON_NAME]"
type input "[PHONE_NUMBER]"
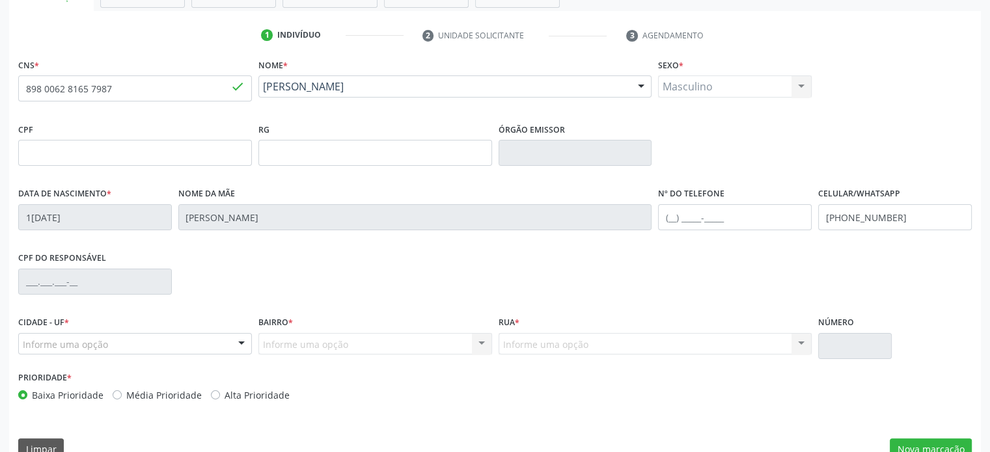
scroll to position [253, 0]
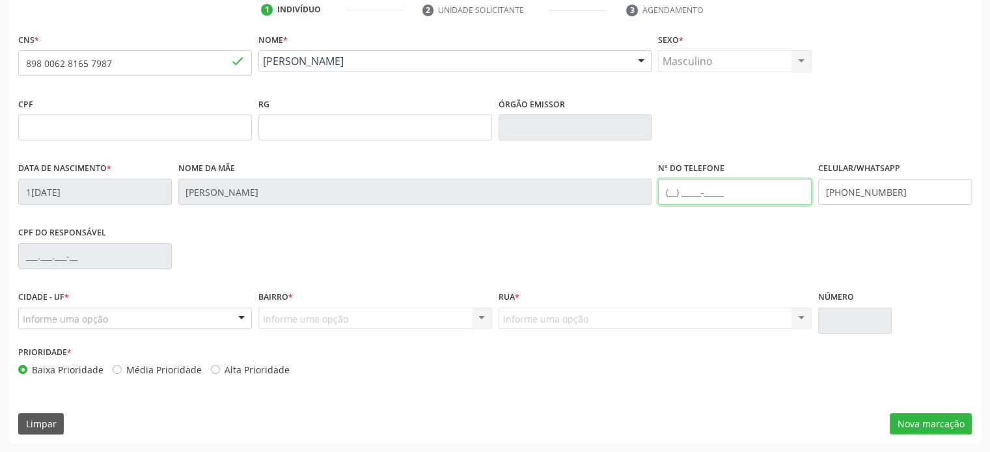
click at [673, 191] on input "text" at bounding box center [735, 192] width 154 height 26
drag, startPoint x: 758, startPoint y: 193, endPoint x: 635, endPoint y: 204, distance: 122.8
click at [635, 204] on div "Data de nascimento * 1[DATE] Nome da mãe [PERSON_NAME] Nº do Telefone [PHONE_NU…" at bounding box center [495, 191] width 960 height 64
type input "[PHONE_NUMBER]"
drag, startPoint x: 894, startPoint y: 191, endPoint x: 786, endPoint y: 202, distance: 108.6
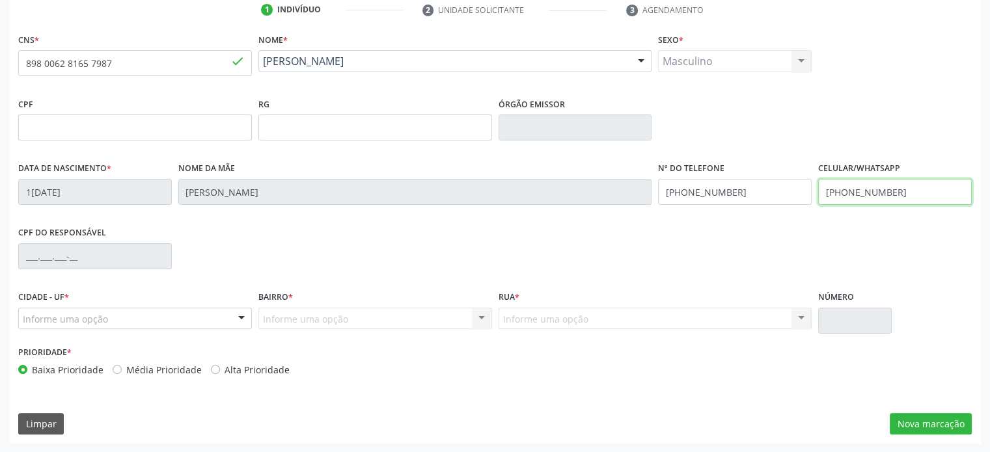
click at [786, 202] on div "Data de nascimento * 1[DATE] Nome da mãe [PERSON_NAME] Nº do Telefone [PHONE_NU…" at bounding box center [495, 191] width 960 height 64
paste input "809-0624"
type input "[PHONE_NUMBER]"
click at [159, 366] on label "Média Prioridade" at bounding box center [163, 370] width 75 height 14
click at [122, 366] on input "Média Prioridade" at bounding box center [117, 369] width 9 height 12
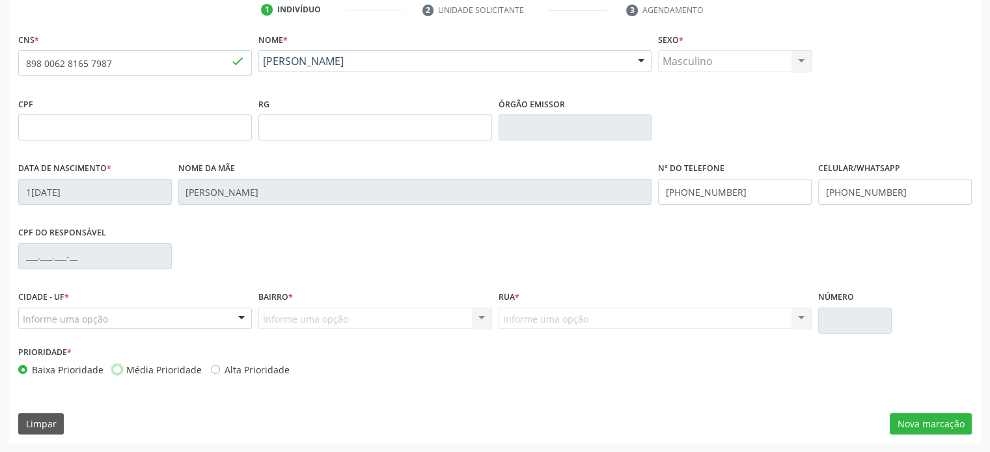
radio input "true"
click at [911, 424] on button "Nova marcação" at bounding box center [931, 424] width 82 height 22
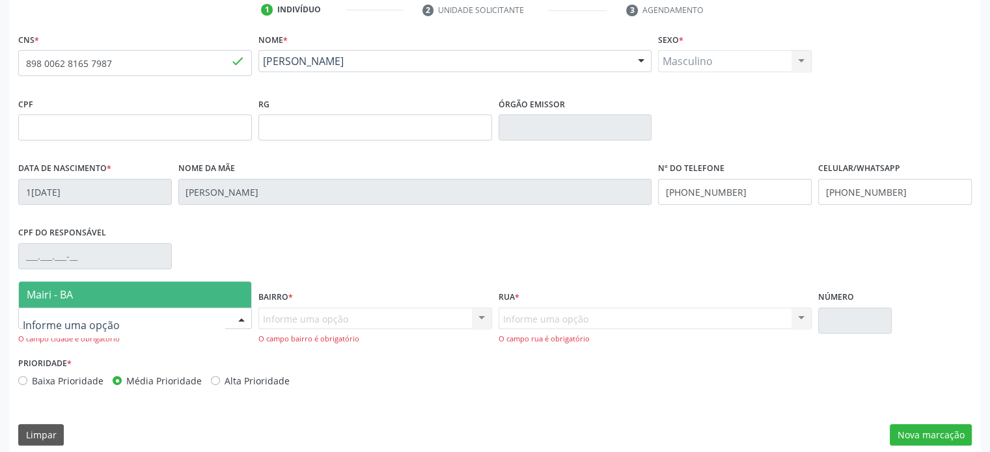
click at [238, 318] on div at bounding box center [242, 319] width 20 height 22
click at [167, 292] on span "Mairi - BA" at bounding box center [135, 295] width 232 height 26
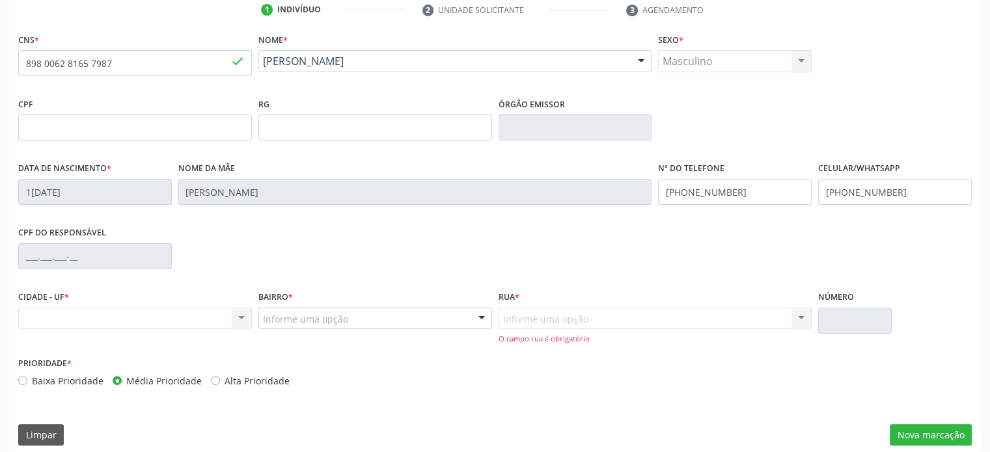
click at [481, 316] on div at bounding box center [482, 319] width 20 height 22
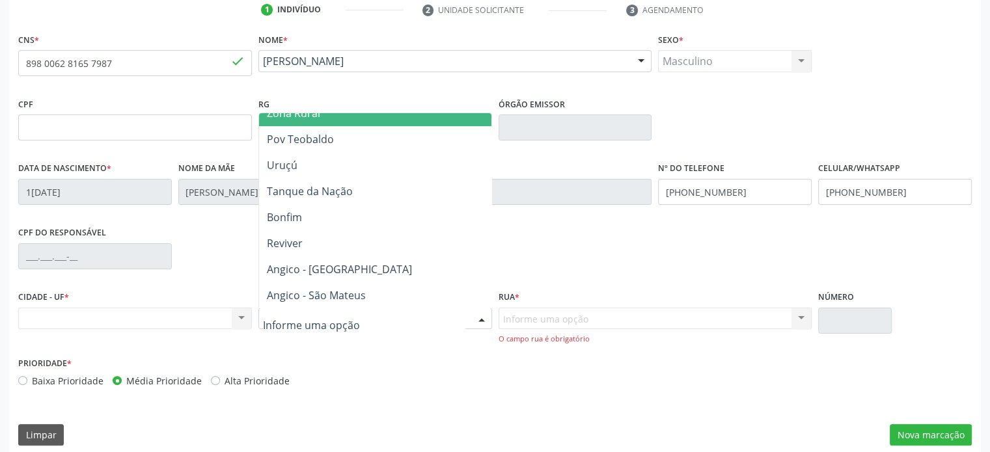
scroll to position [390, 0]
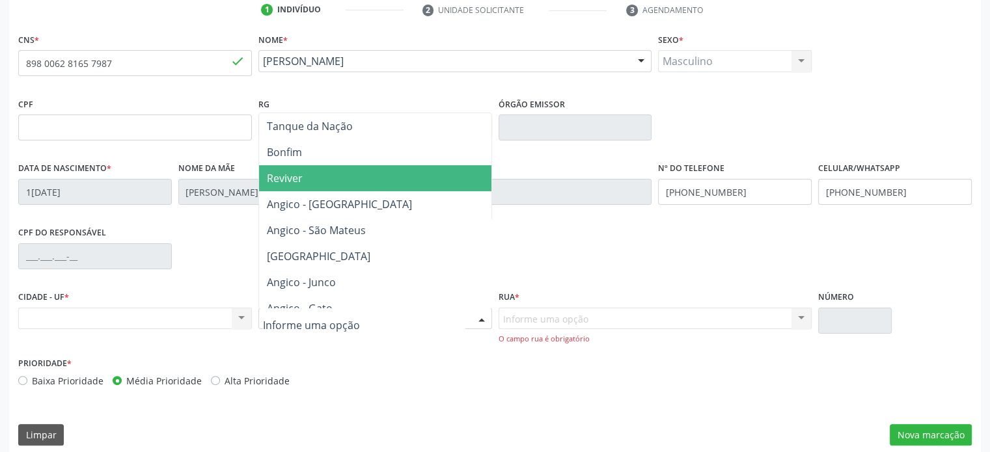
click at [318, 179] on span "Reviver" at bounding box center [375, 178] width 232 height 26
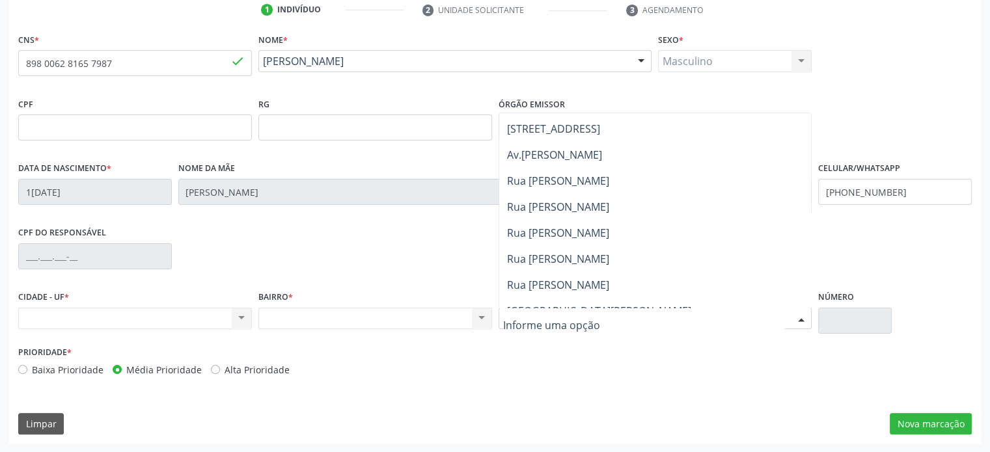
scroll to position [260, 0]
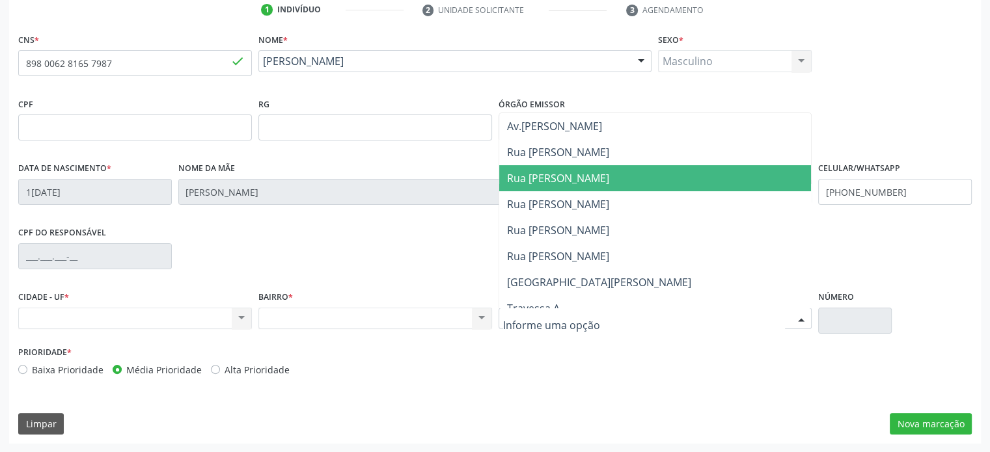
click at [590, 176] on span "Rua [PERSON_NAME]" at bounding box center [558, 178] width 102 height 14
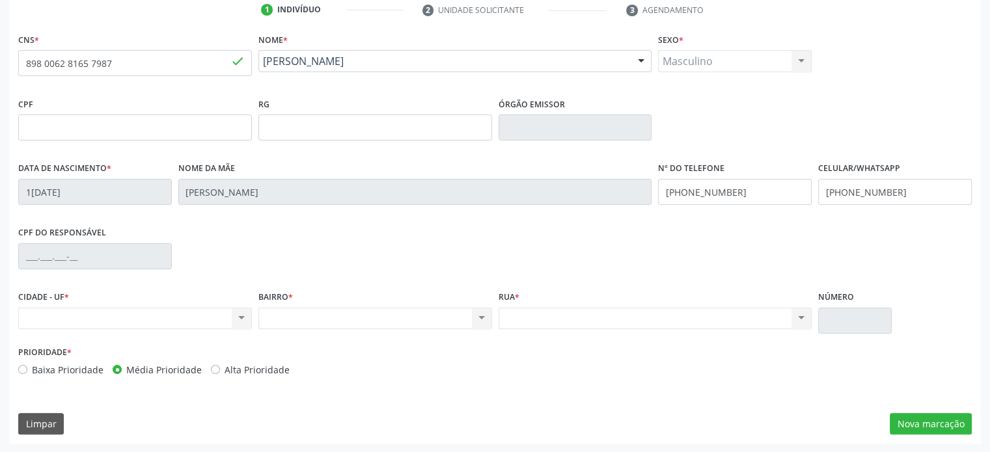
click at [575, 321] on div "Nenhum resultado encontrado para: " " Não há nenhuma opção para ser exibida." at bounding box center [656, 319] width 314 height 22
click at [802, 318] on div "Nenhum resultado encontrado para: " " Não há nenhuma opção para ser exibida." at bounding box center [656, 319] width 314 height 22
click at [927, 419] on button "Nova marcação" at bounding box center [931, 424] width 82 height 22
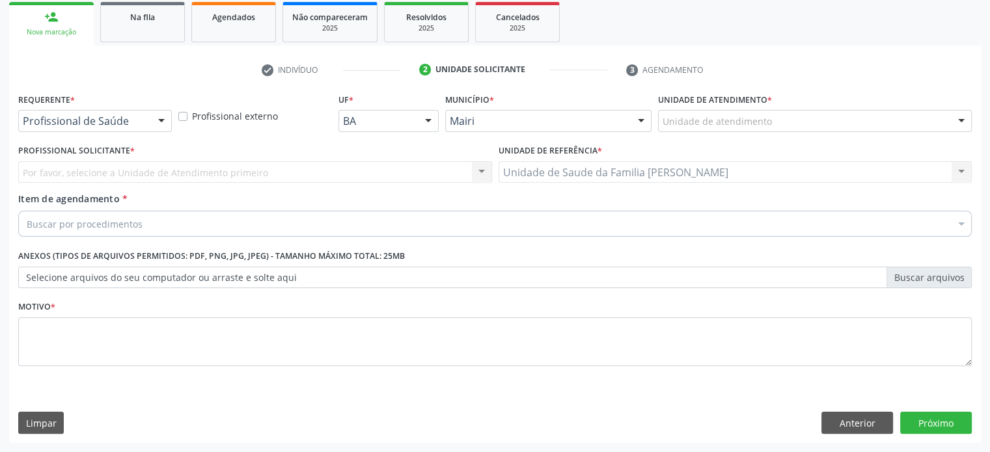
scroll to position [192, 0]
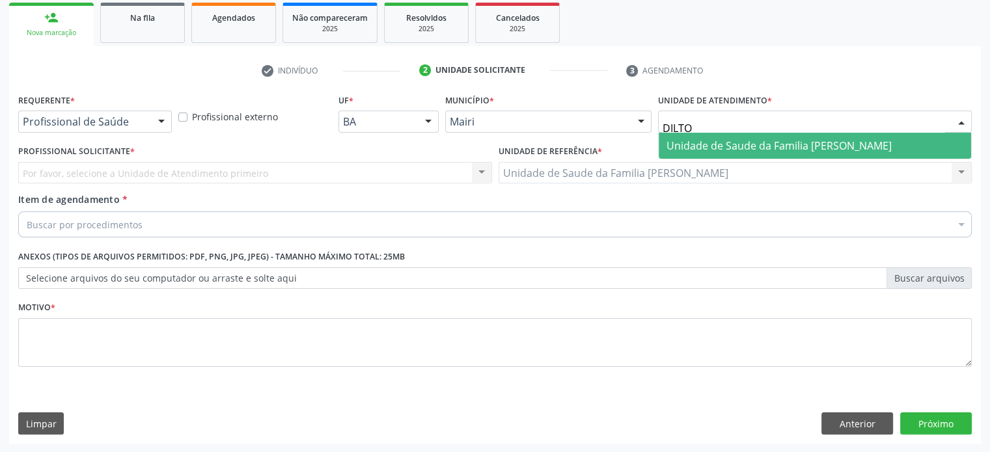
type input "DILTON"
click at [726, 144] on span "Unidade de Saude da Familia [PERSON_NAME]" at bounding box center [778, 146] width 225 height 14
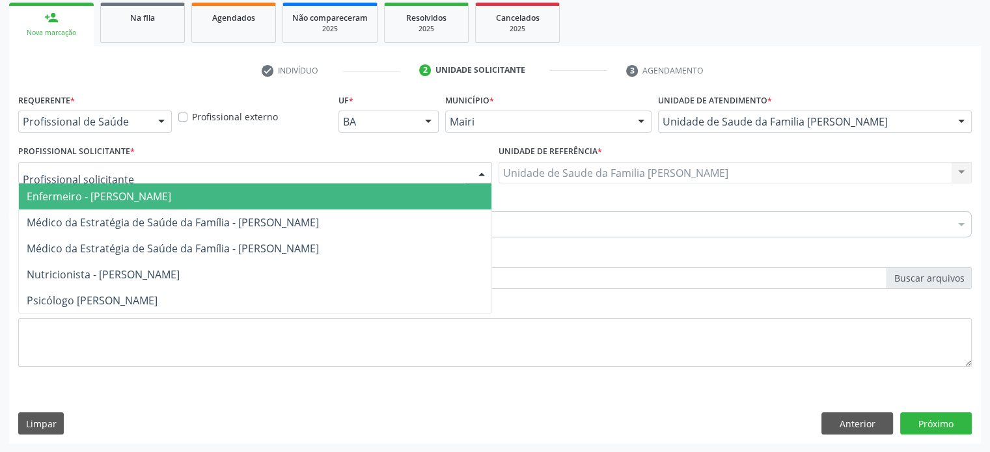
click at [198, 176] on div at bounding box center [255, 173] width 474 height 22
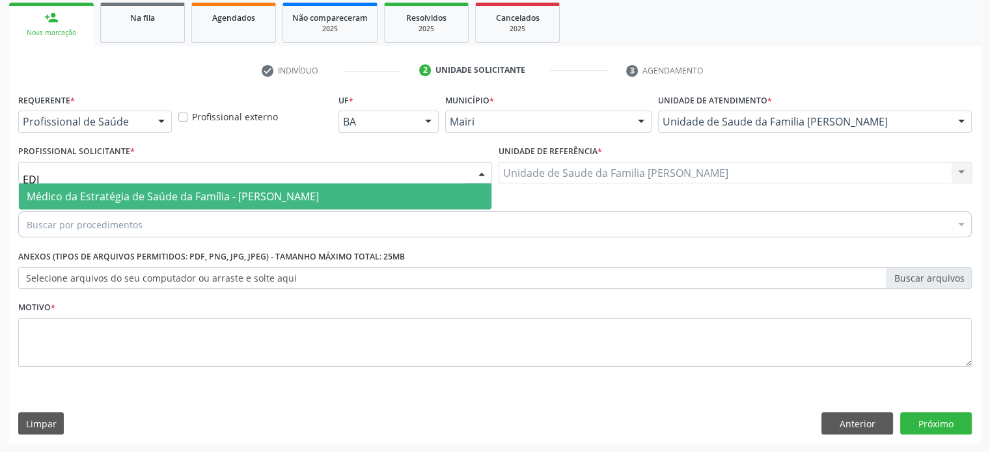
type input "EDIS"
click at [200, 202] on span "Médico da Estratégia de Saúde da Família - [PERSON_NAME]" at bounding box center [173, 196] width 292 height 14
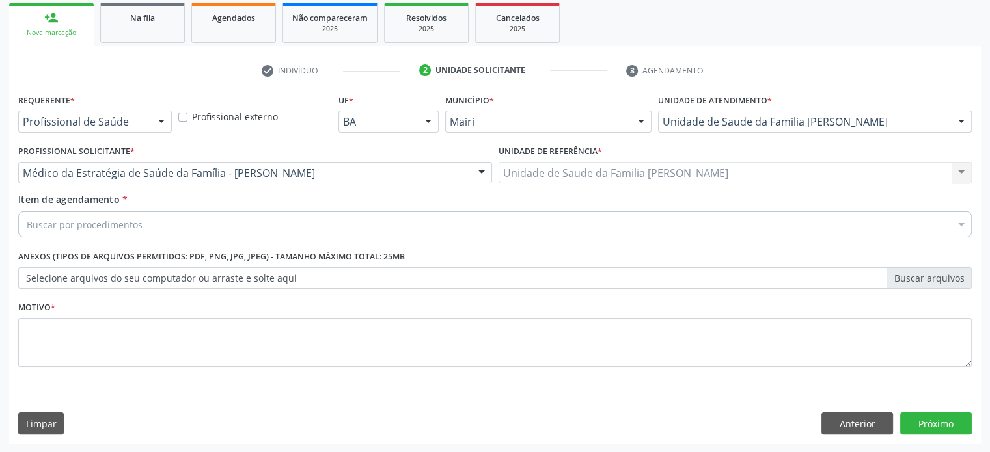
click at [169, 225] on div "Buscar por procedimentos" at bounding box center [494, 225] width 953 height 26
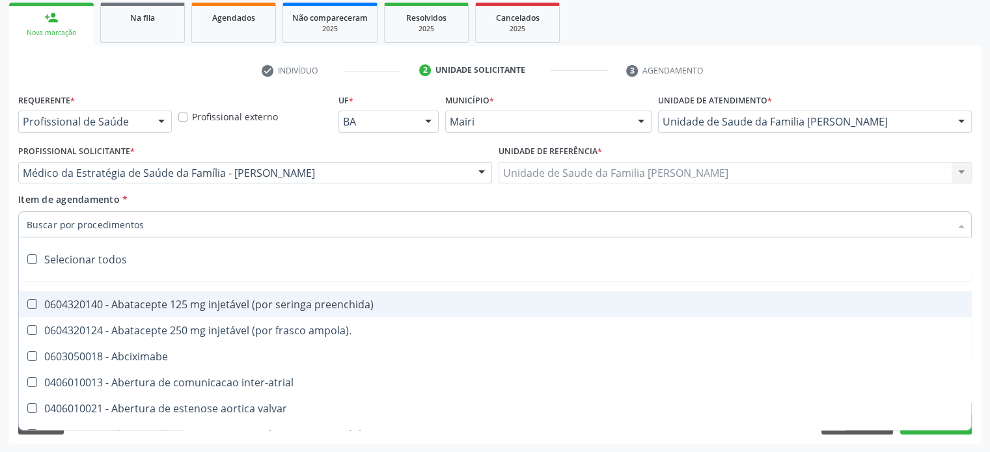
paste input "[PHONE_NUMBER]"
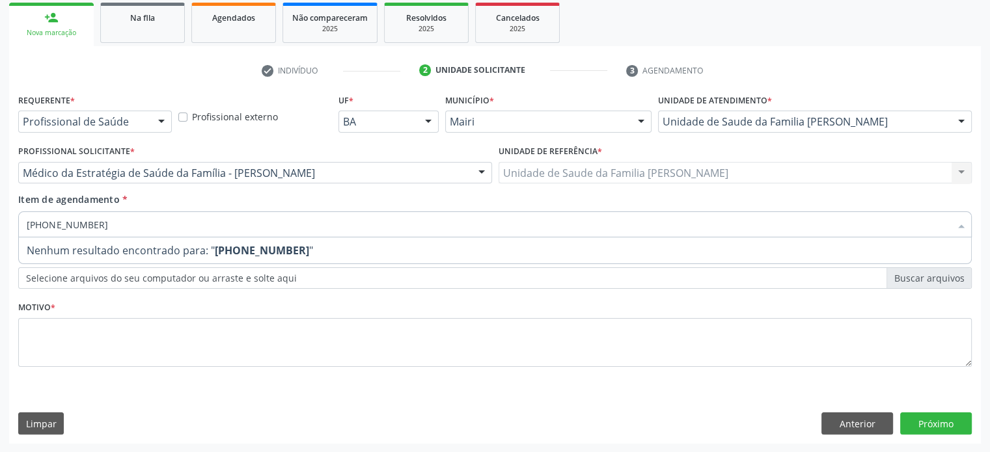
drag, startPoint x: 146, startPoint y: 229, endPoint x: 14, endPoint y: 223, distance: 132.9
click at [14, 223] on div "Requerente * Profissional de Saúde Profissional de Saúde Paciente Nenhum result…" at bounding box center [495, 266] width 972 height 353
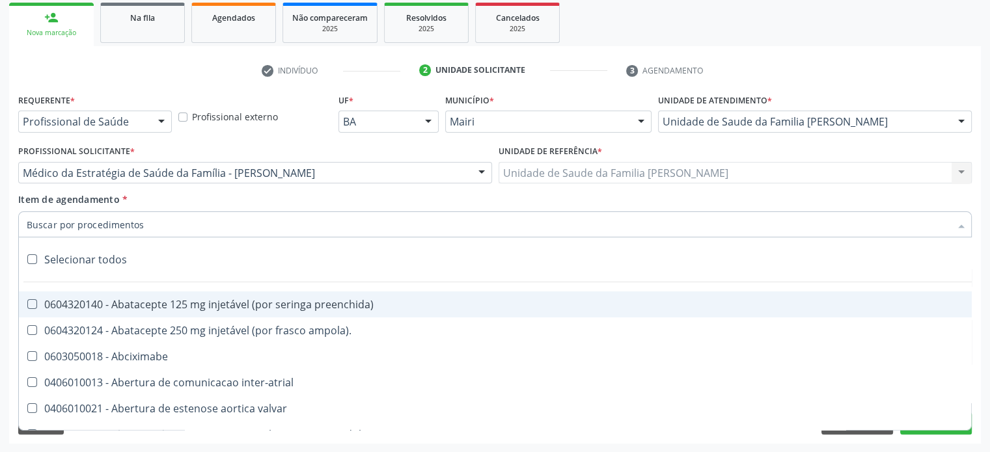
paste input "0202050017"
type input "0202050017"
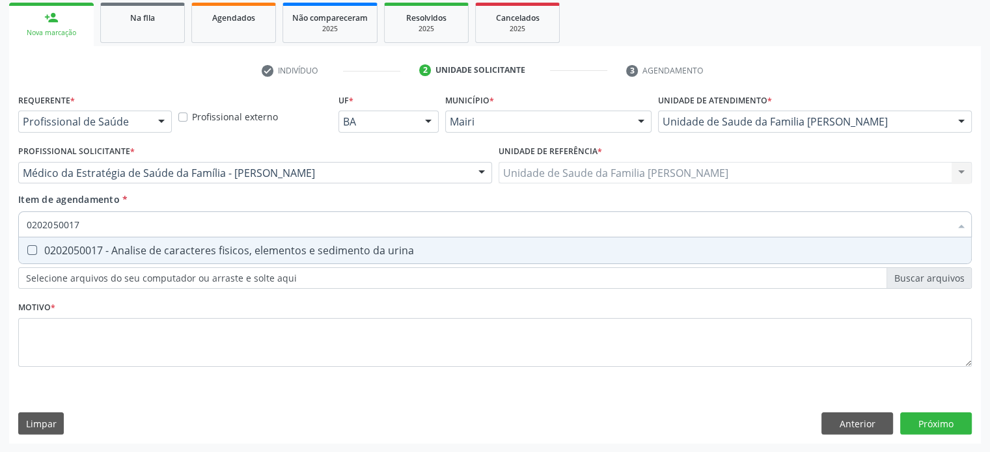
click at [111, 252] on div "0202050017 - Analise de caracteres fisicos, elementos e sedimento da urina" at bounding box center [495, 250] width 936 height 10
checkbox urina "true"
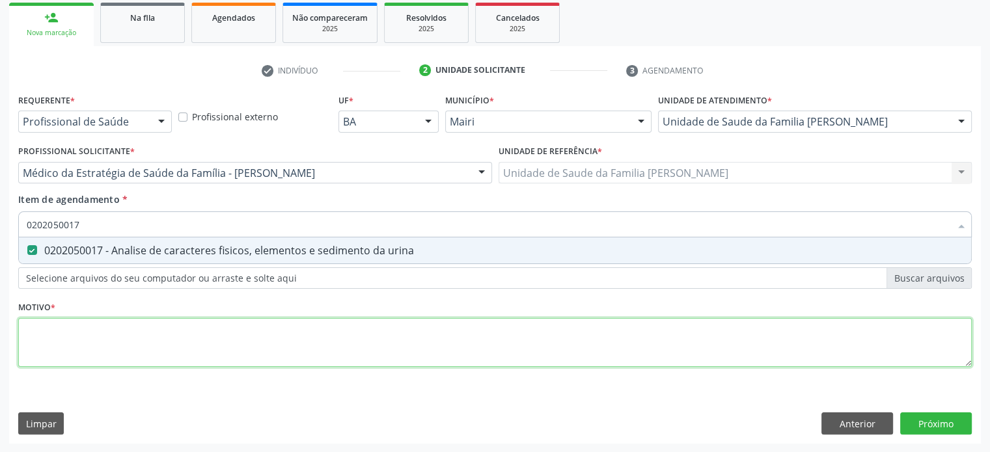
click at [73, 339] on div "Requerente * Profissional de Saúde Profissional de Saúde Paciente Nenhum result…" at bounding box center [494, 237] width 953 height 295
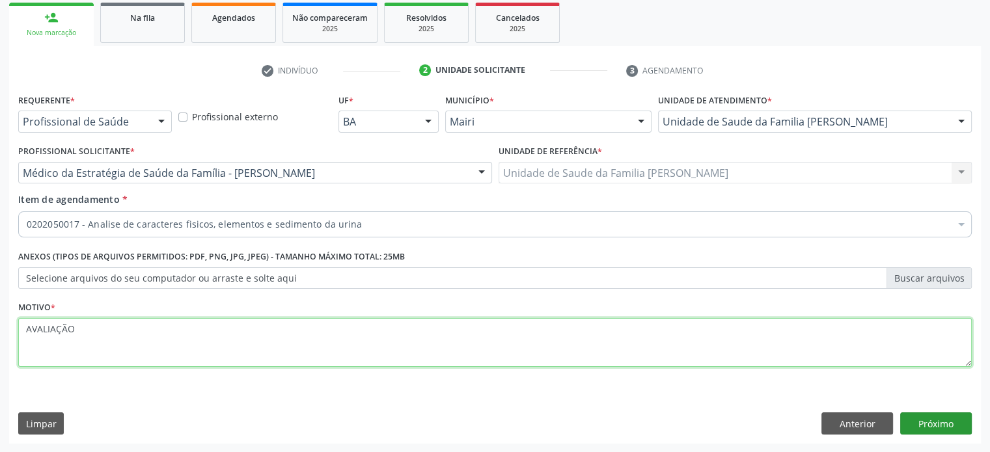
type textarea "AVALIAÇÃO"
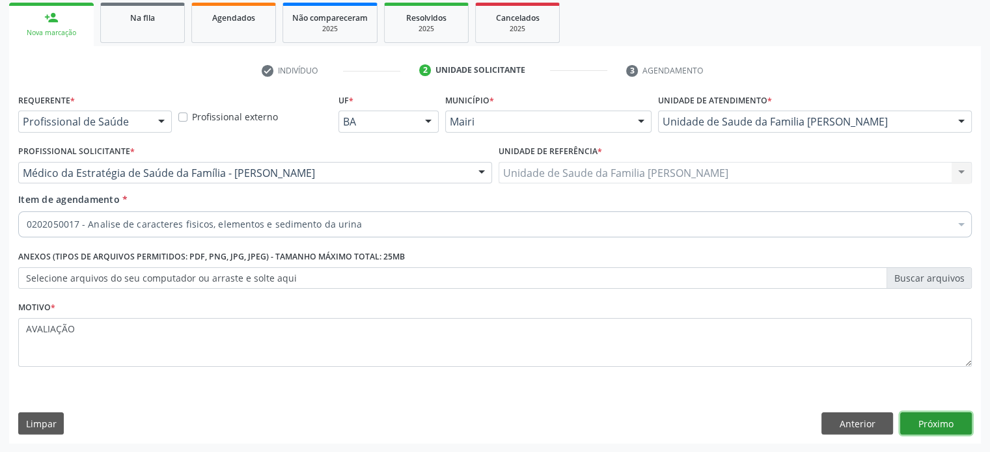
click at [953, 424] on button "Próximo" at bounding box center [936, 424] width 72 height 22
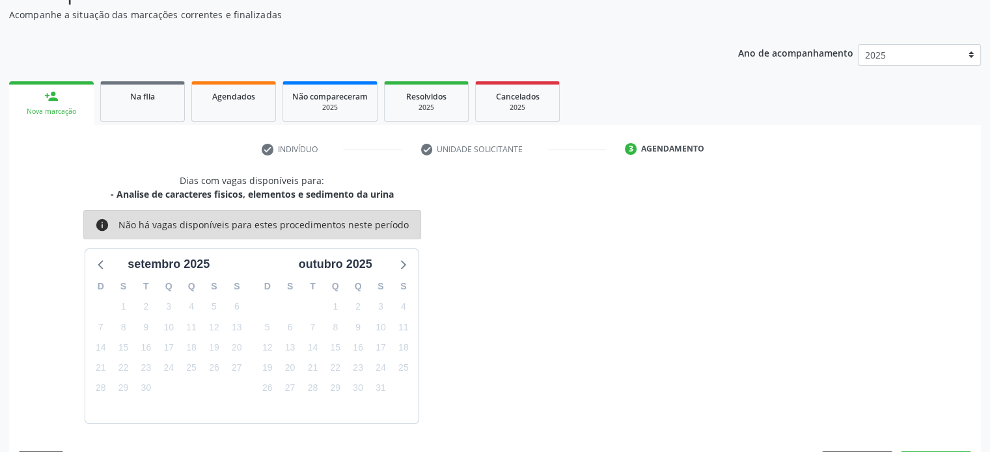
scroll to position [151, 0]
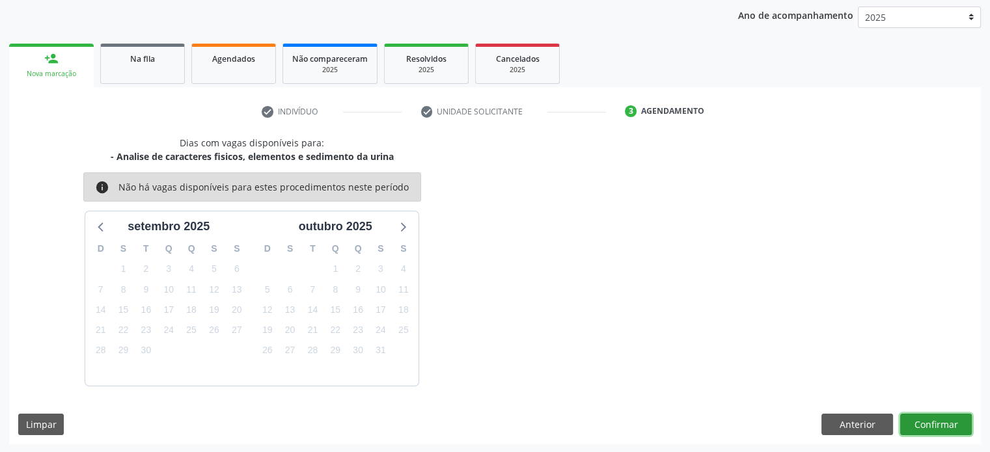
click button "Confirmar"
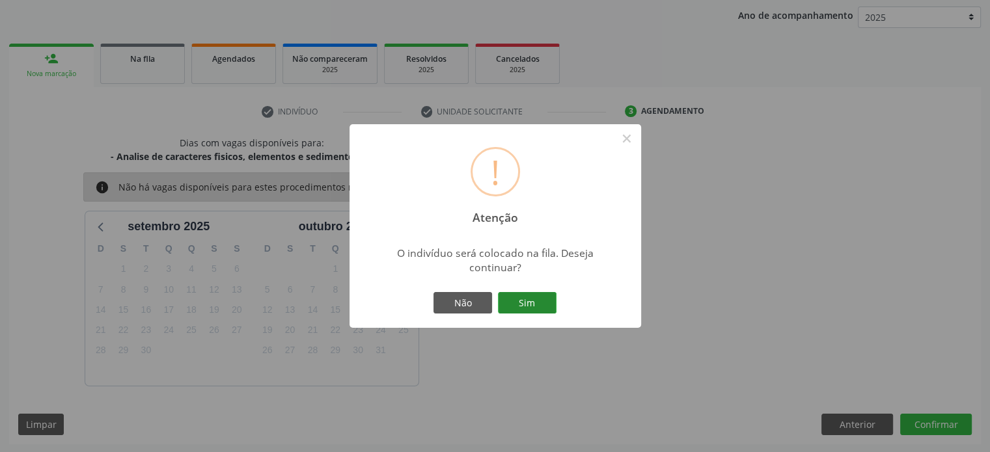
click button "Sim"
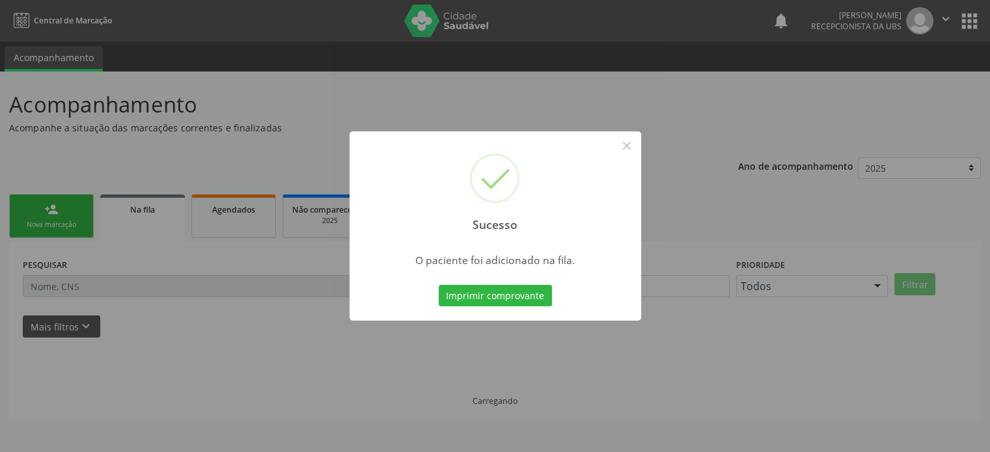
scroll to position [0, 0]
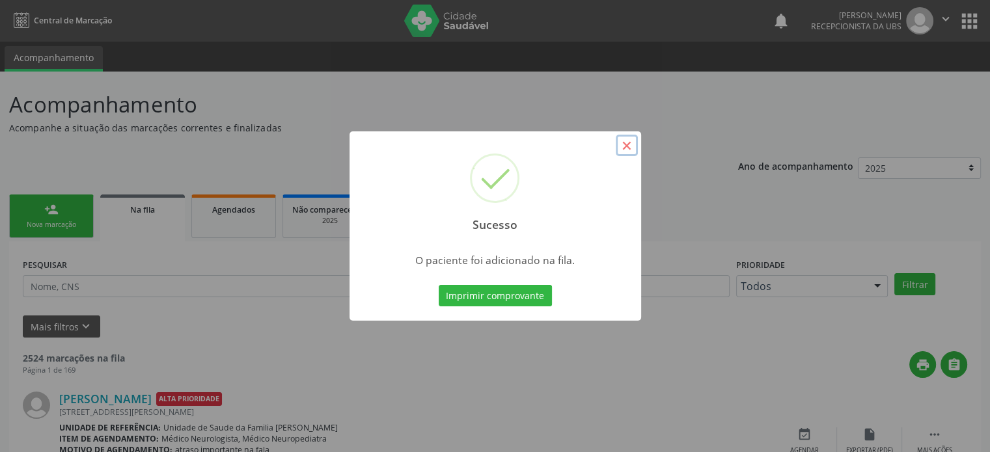
click button "×"
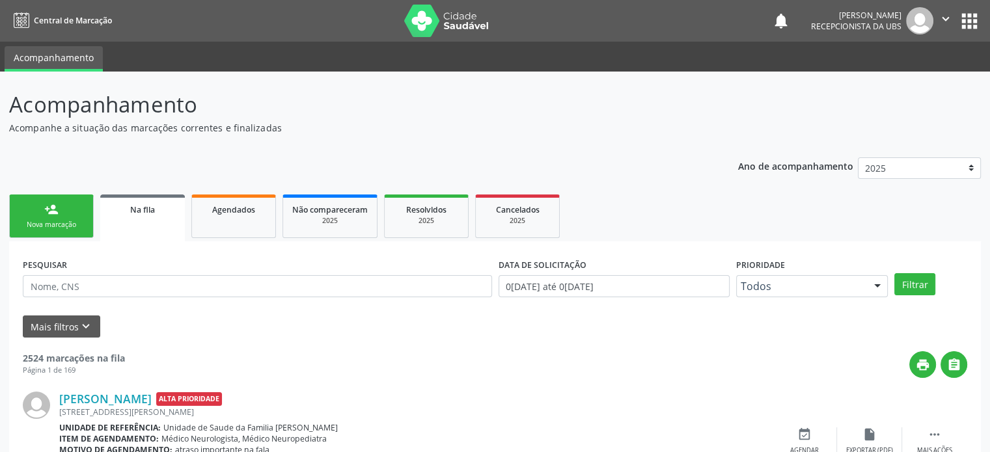
click link "person_add Nova marcação"
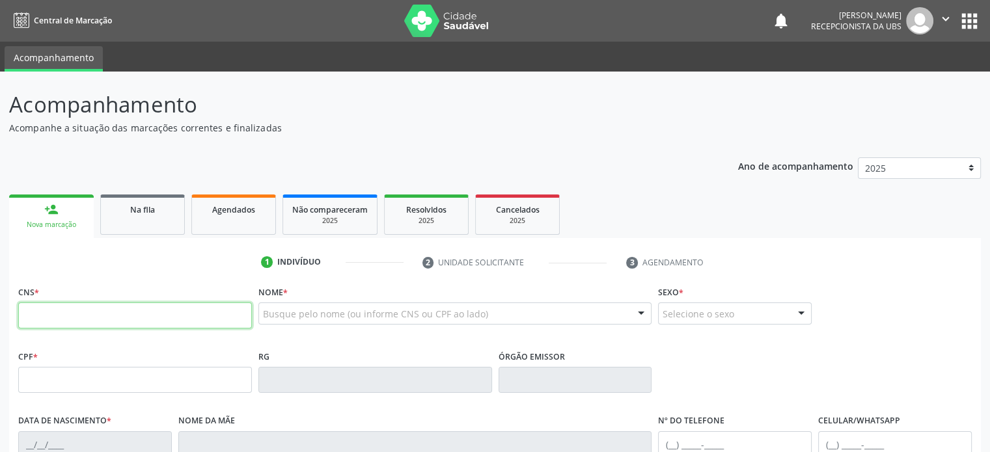
click input "text"
click icon ""
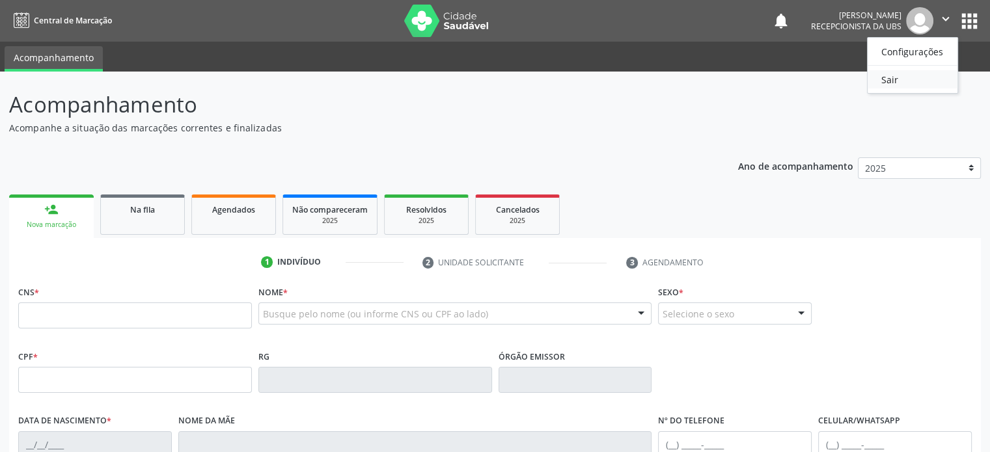
click link "Sair"
